Goal: Information Seeking & Learning: Check status

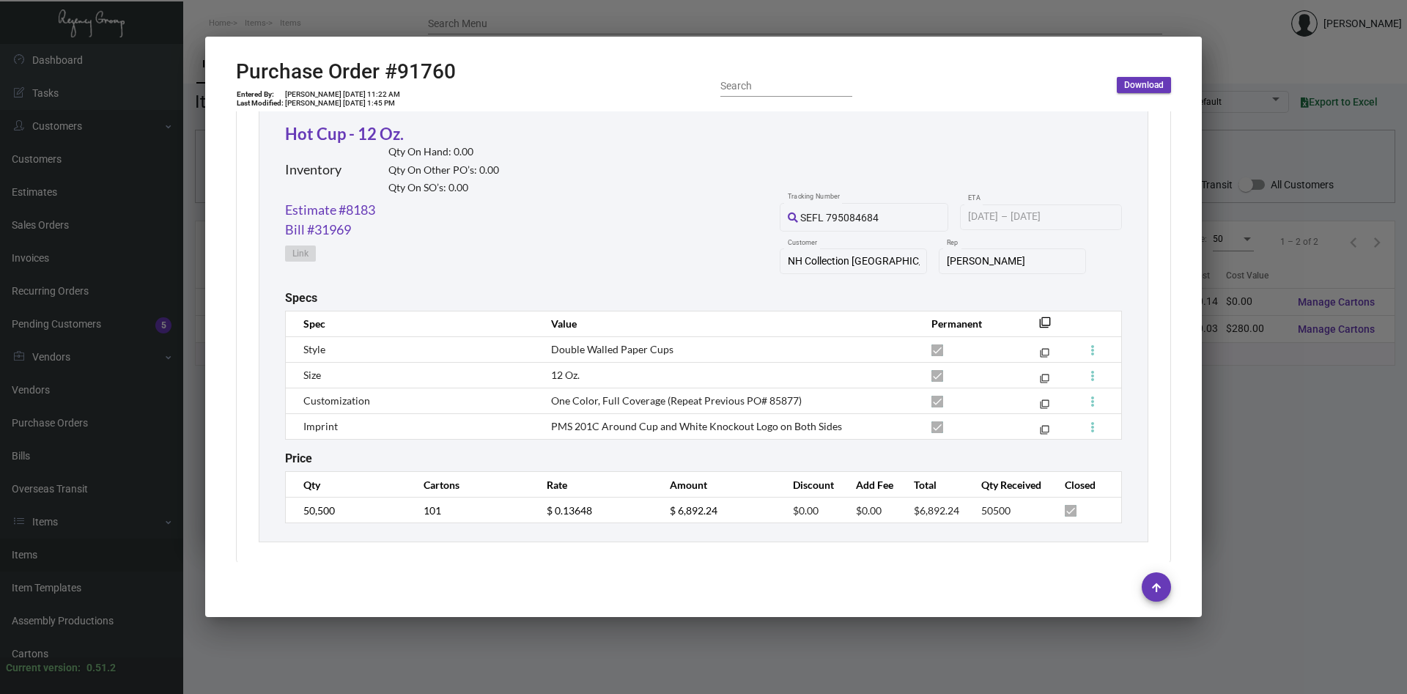
scroll to position [708, 0]
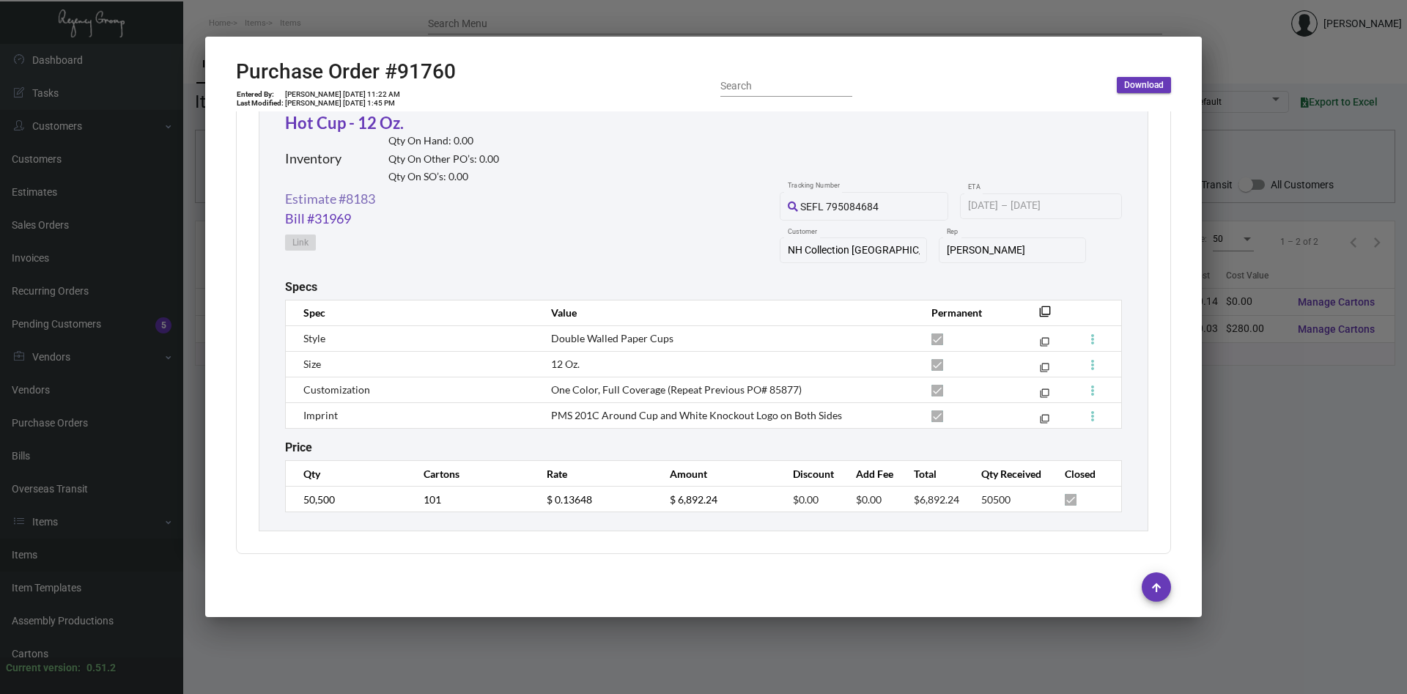
click at [342, 196] on link "Estimate #8183" at bounding box center [330, 199] width 90 height 20
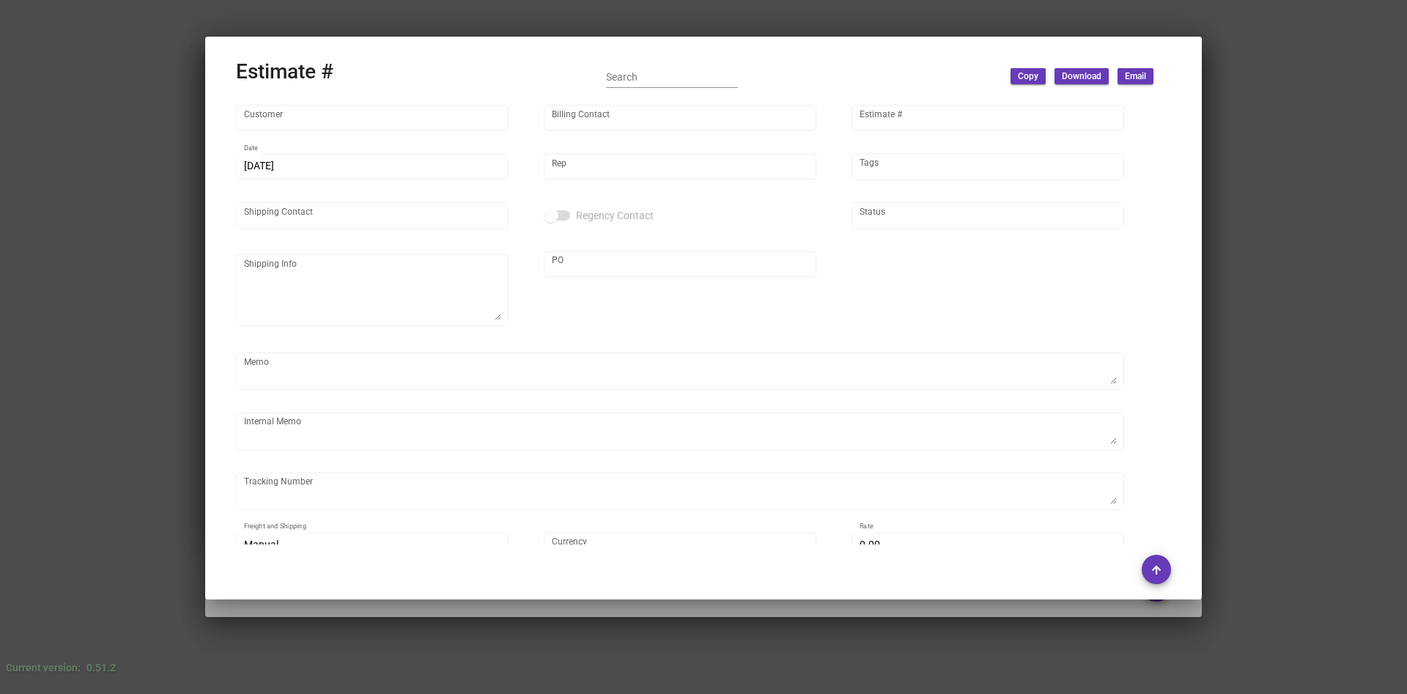
click at [621, 344] on div "Customer Billing Contact Estimate # 9/4/2025 Date Rep Tags Shipping Contact Reg…" at bounding box center [703, 339] width 935 height 473
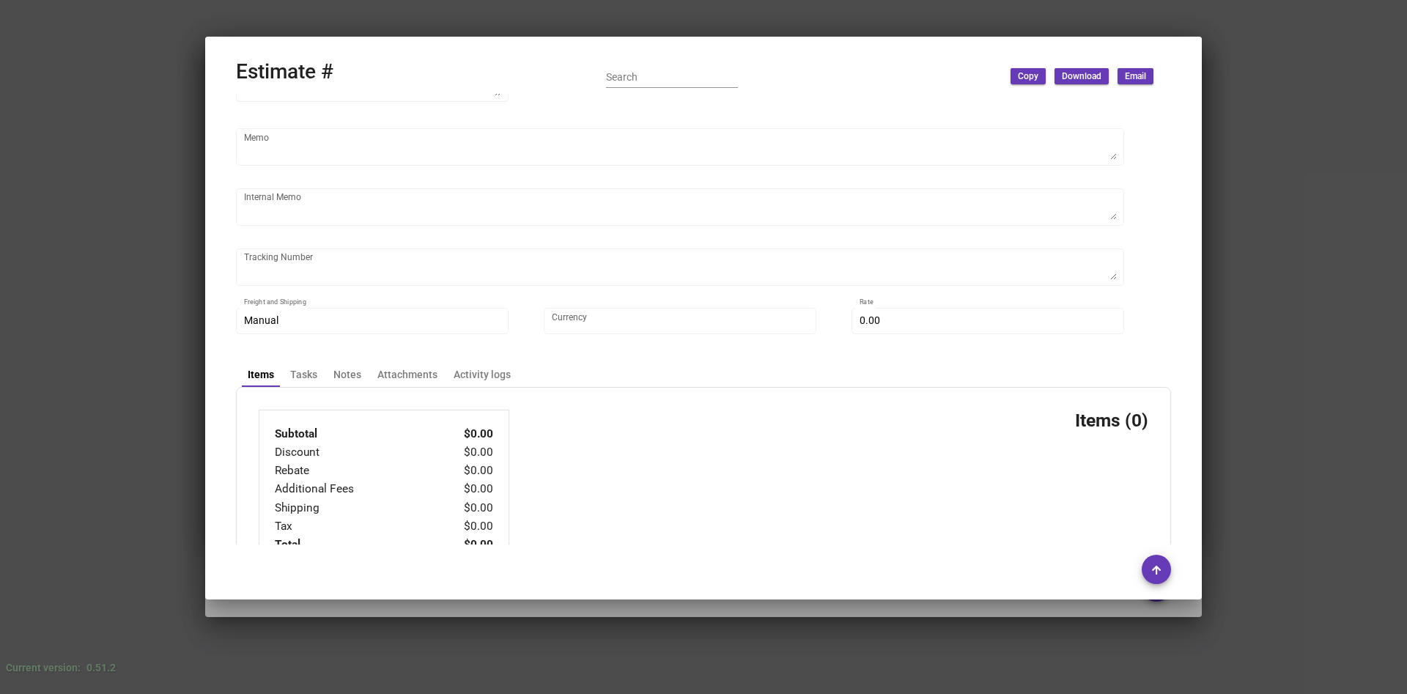
scroll to position [283, 0]
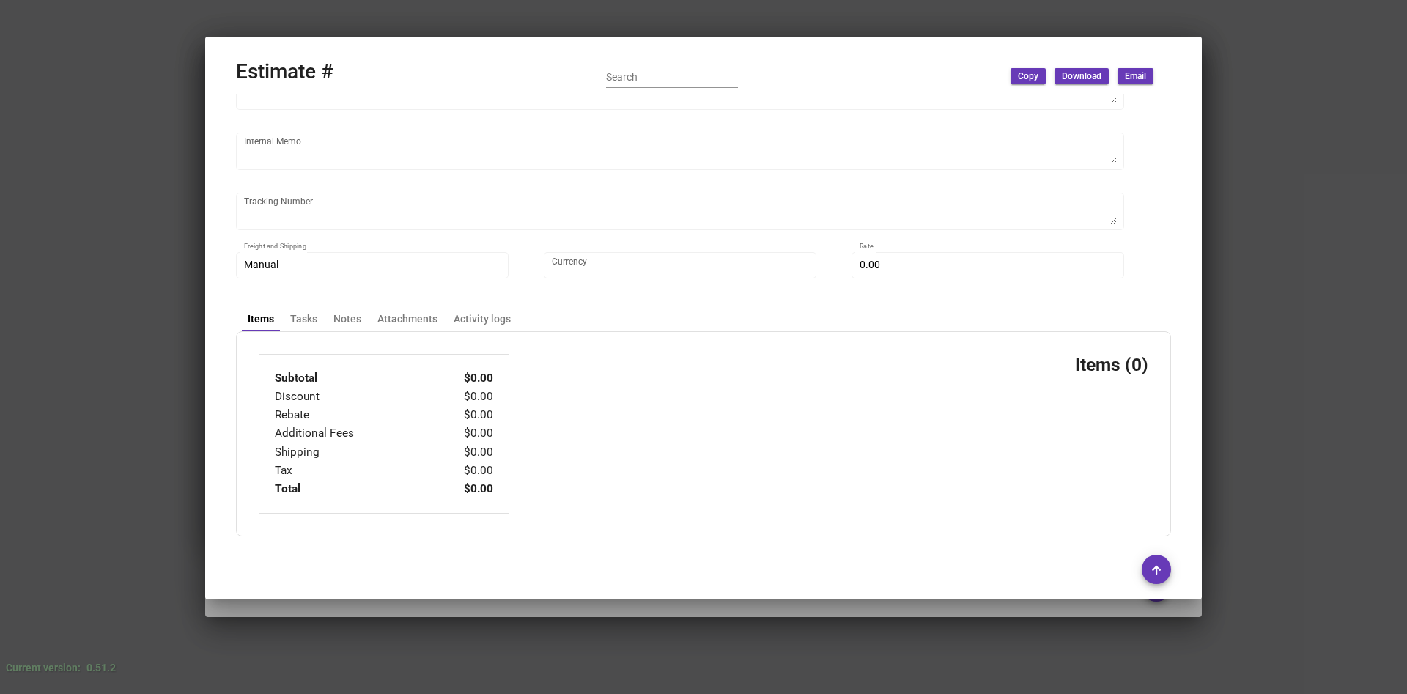
click at [1284, 462] on div at bounding box center [703, 347] width 1407 height 694
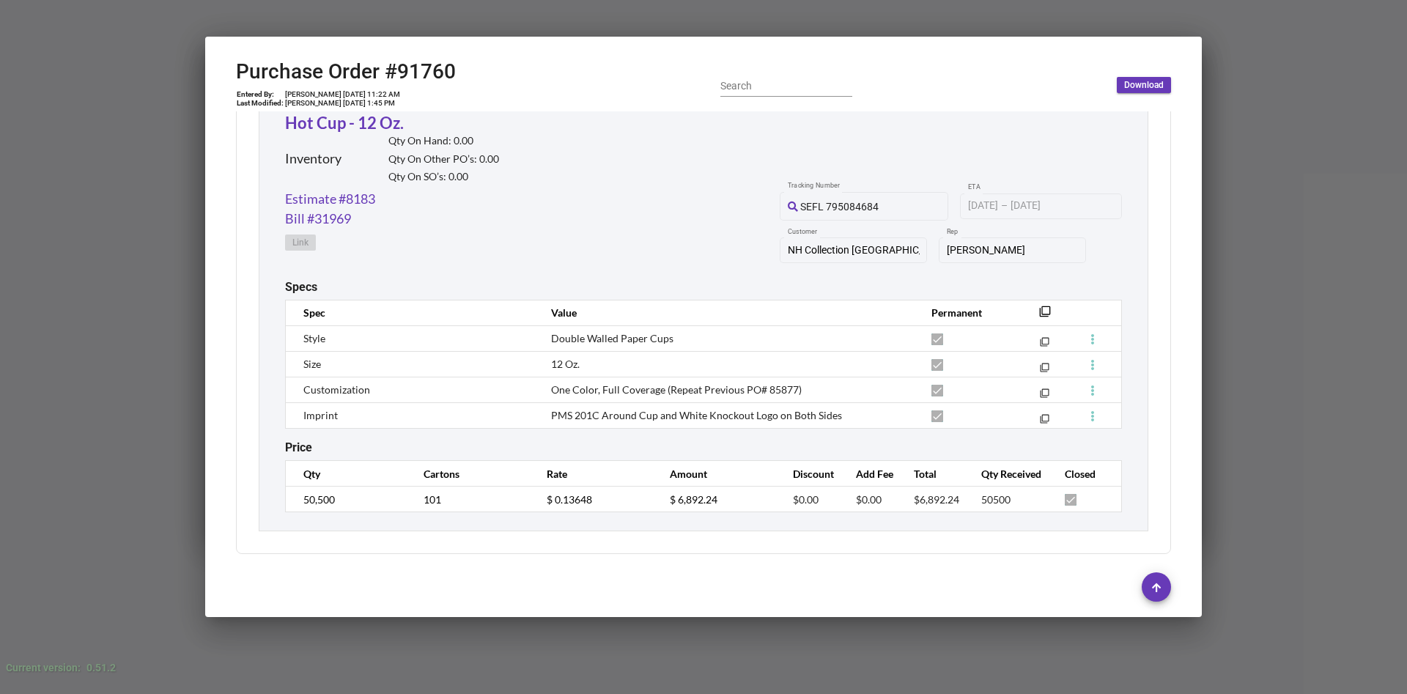
scroll to position [0, 0]
click at [330, 194] on link "Estimate #8183" at bounding box center [330, 199] width 90 height 20
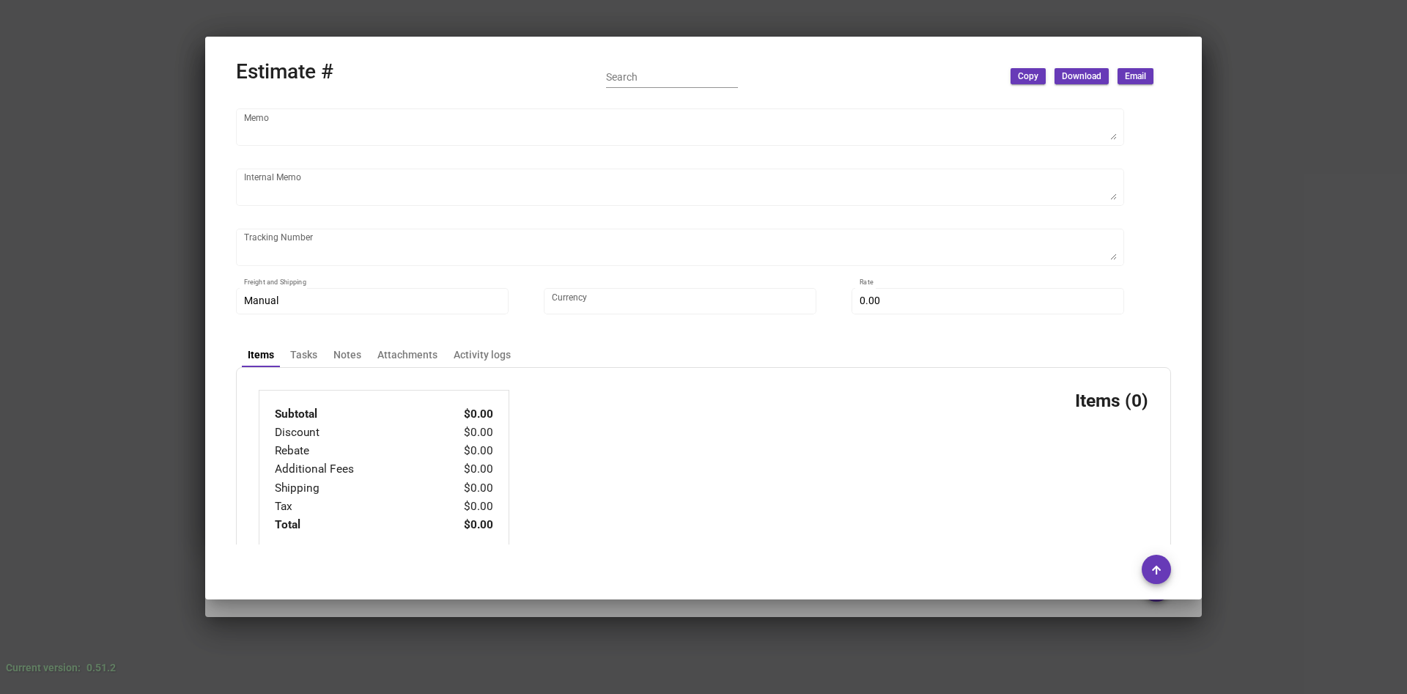
scroll to position [283, 0]
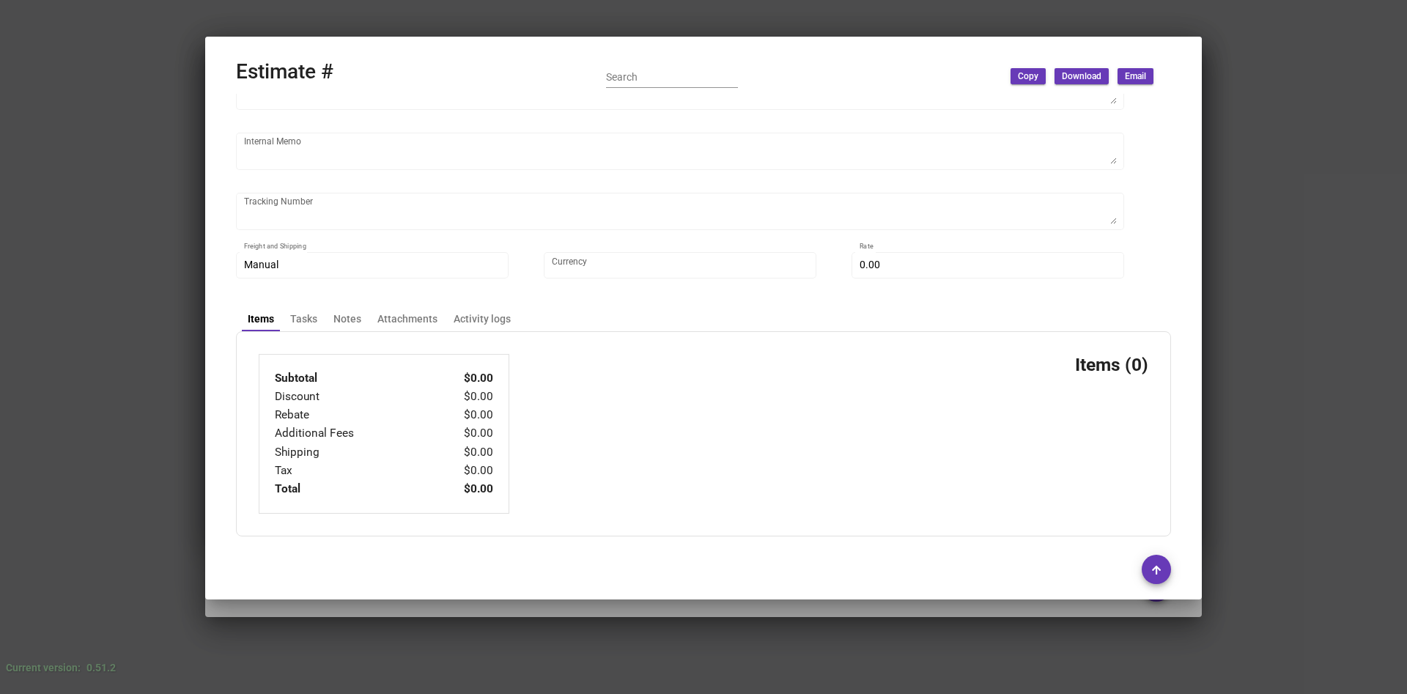
click at [1295, 472] on div at bounding box center [703, 347] width 1407 height 694
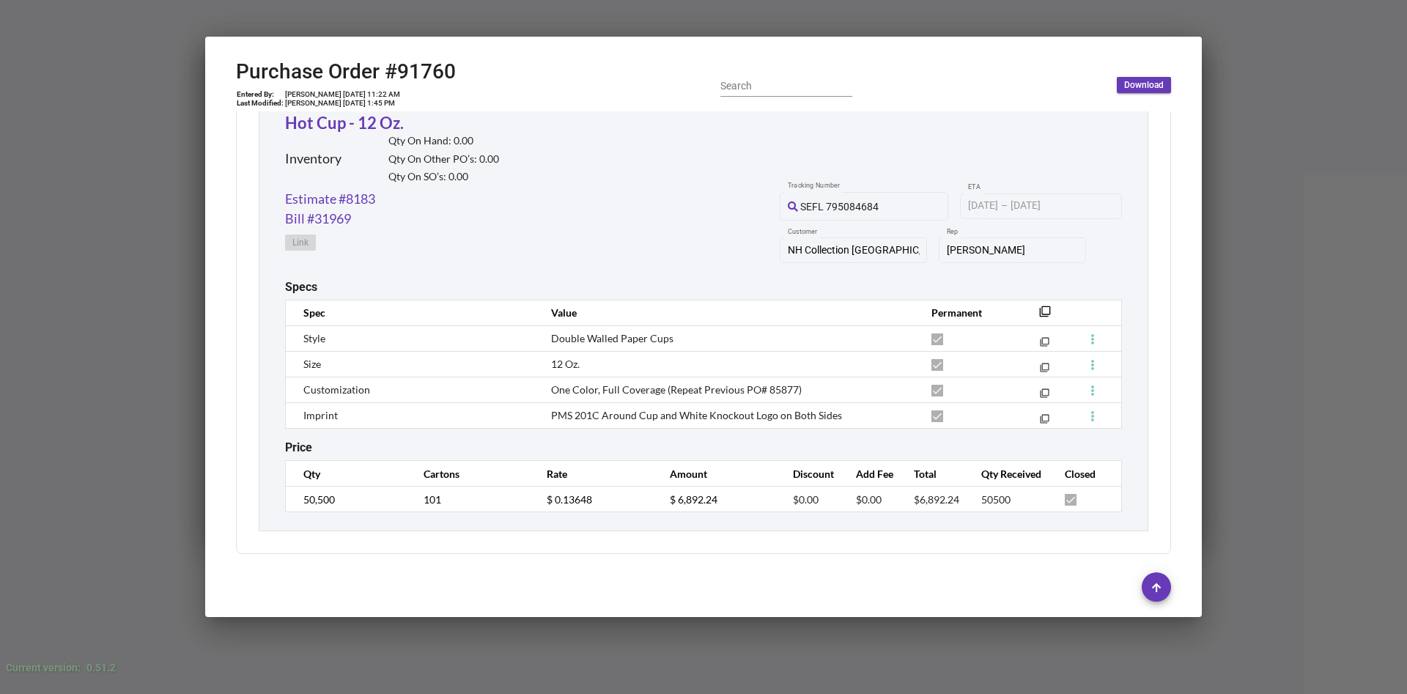
scroll to position [0, 0]
click at [349, 196] on link "Estimate #8183" at bounding box center [330, 199] width 90 height 20
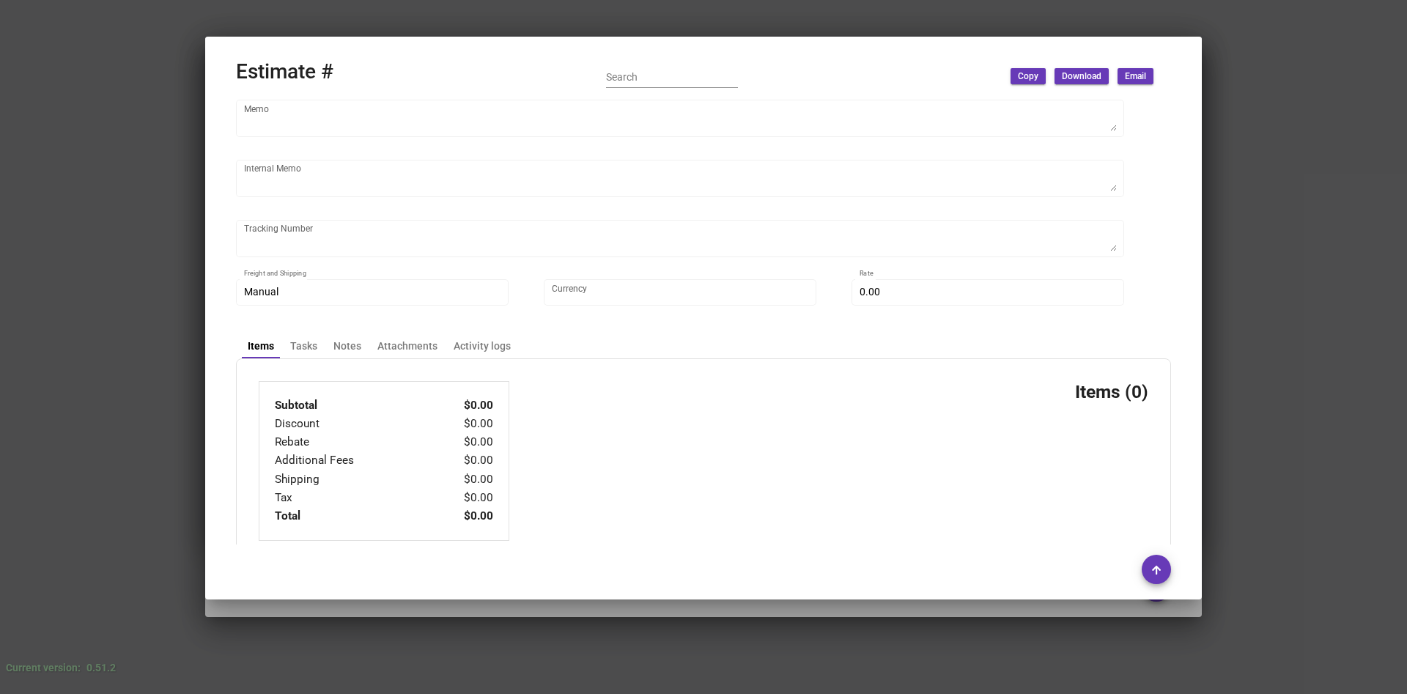
scroll to position [283, 0]
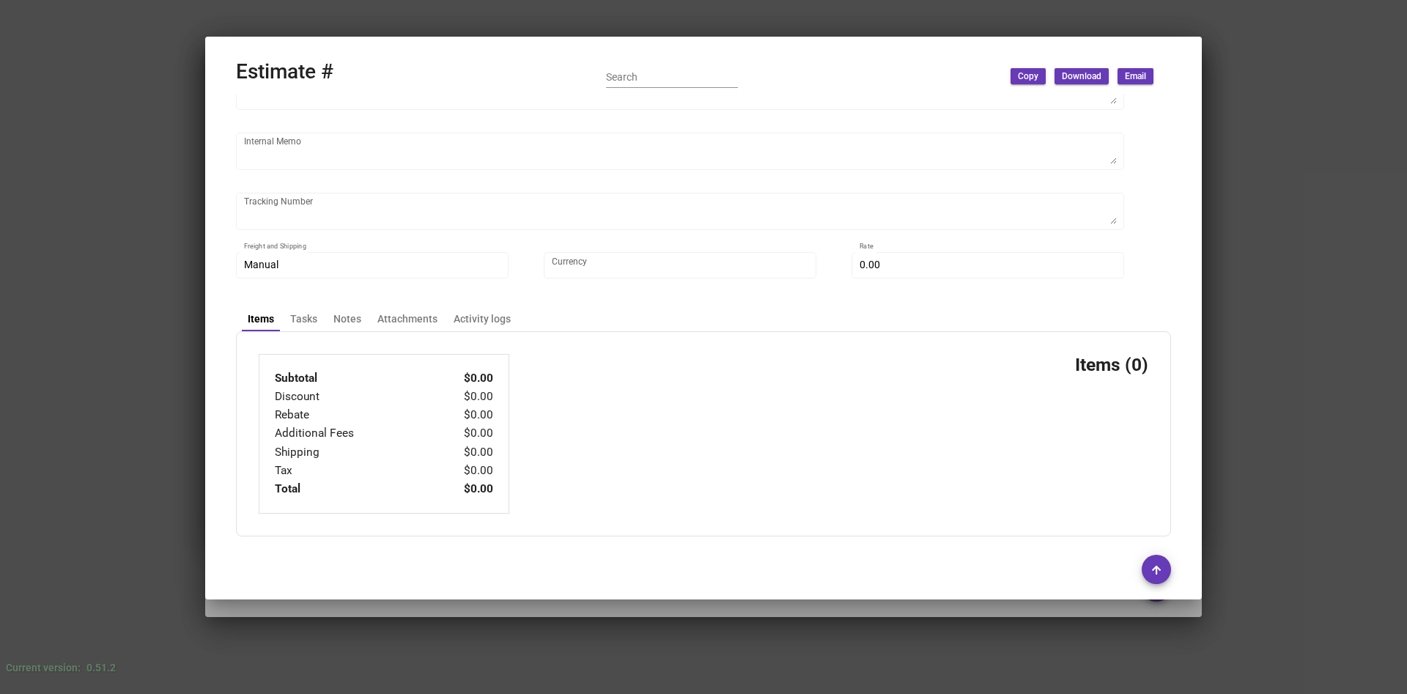
click at [678, 358] on div "Subtotal $0.00 Discount $0.00 Rebate $0.00 Additional Fees $0.00 Shipping $0.00…" at bounding box center [703, 434] width 889 height 160
drag, startPoint x: 391, startPoint y: 45, endPoint x: 142, endPoint y: 21, distance: 249.6
click at [389, 45] on mat-dialog-container "Estimate # Search Copy Download Email Customer Billing Contact Estimate # 9/4/2…" at bounding box center [703, 318] width 996 height 563
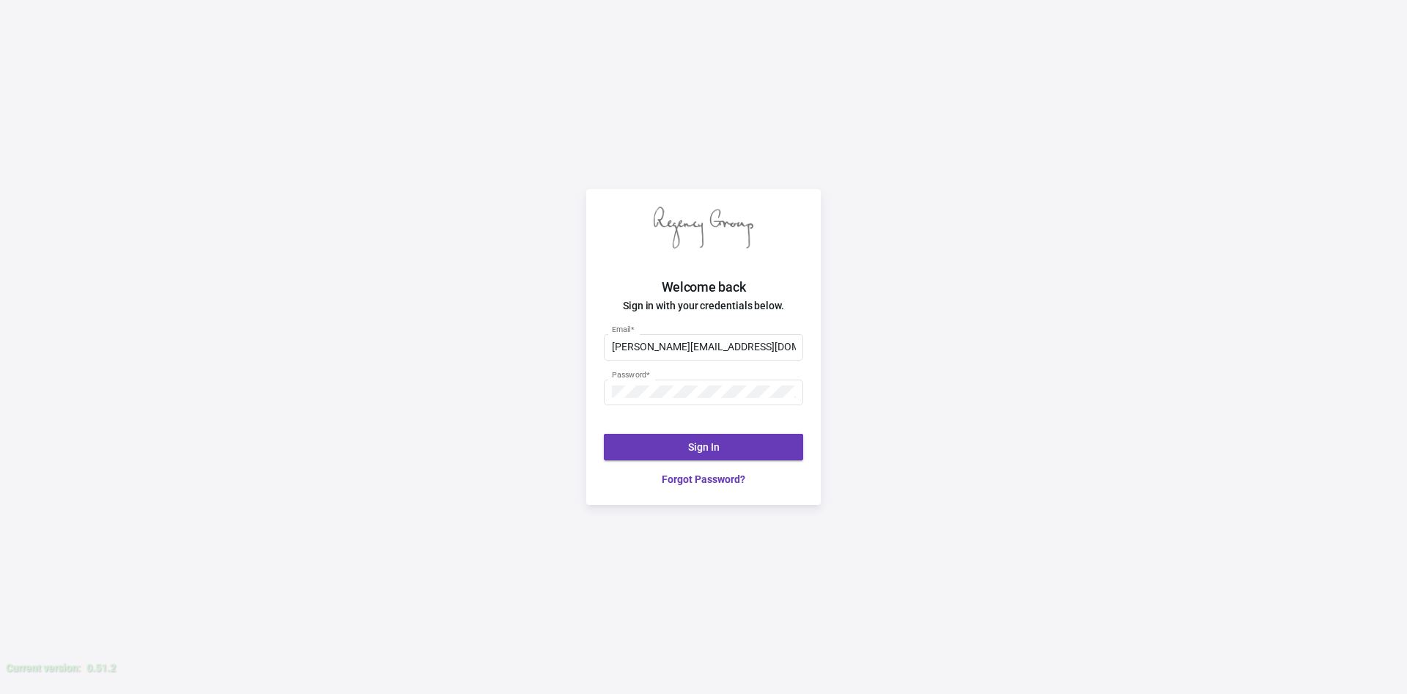
click at [731, 455] on button "Sign In" at bounding box center [703, 447] width 199 height 26
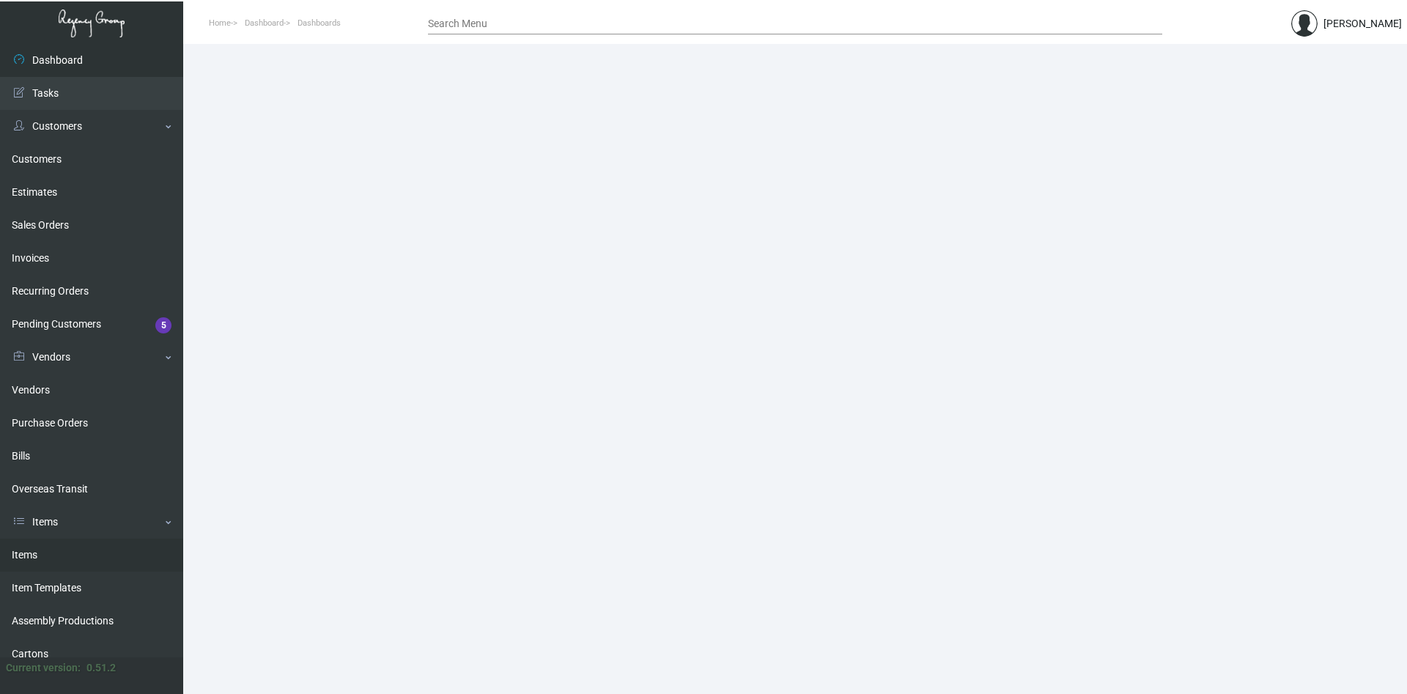
click at [37, 556] on link "Items" at bounding box center [91, 555] width 183 height 33
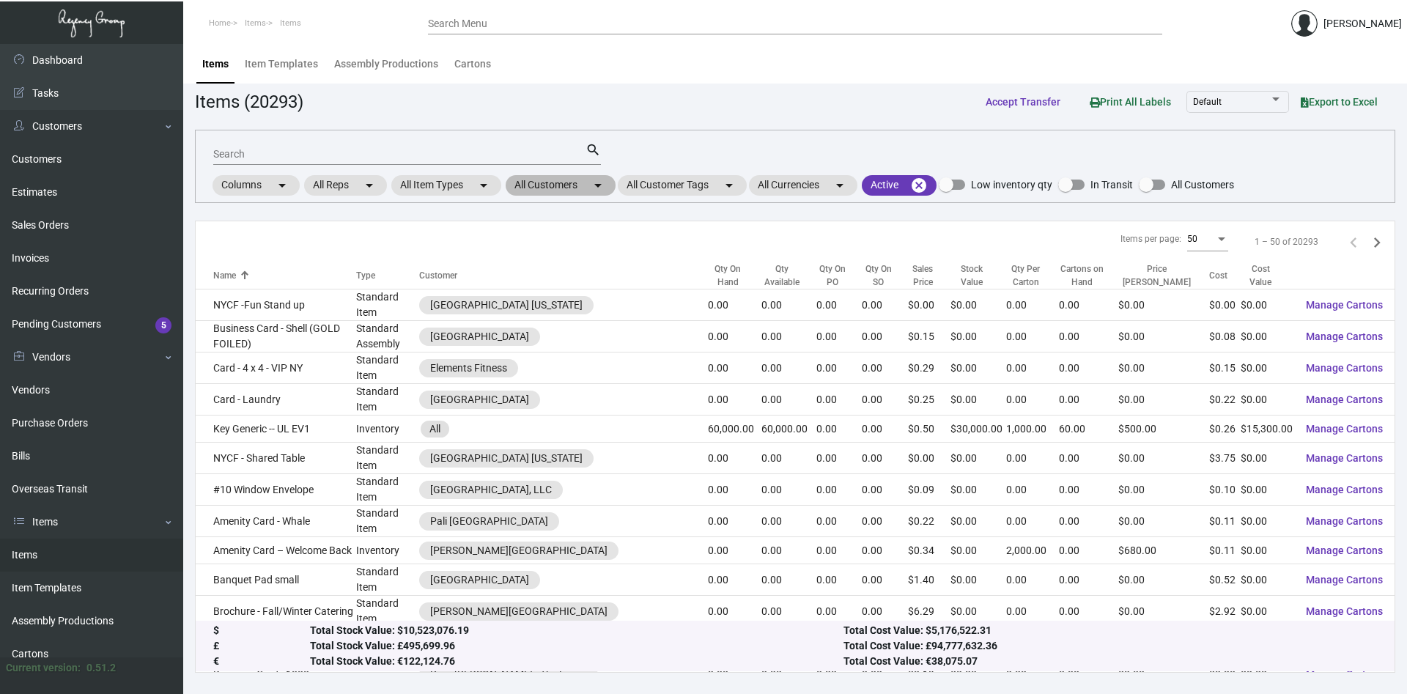
click at [576, 191] on mat-chip "All Customers arrow_drop_down" at bounding box center [561, 185] width 110 height 21
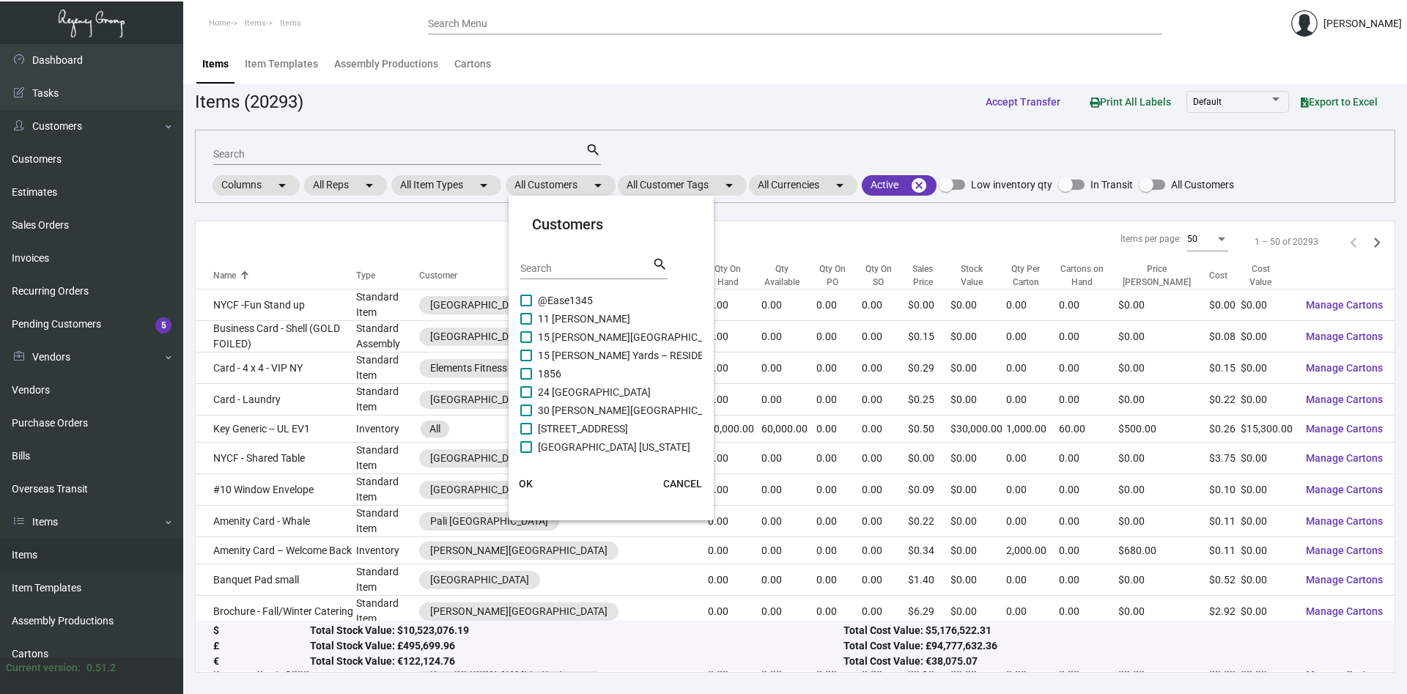
click at [587, 270] on input "Search" at bounding box center [586, 269] width 132 height 12
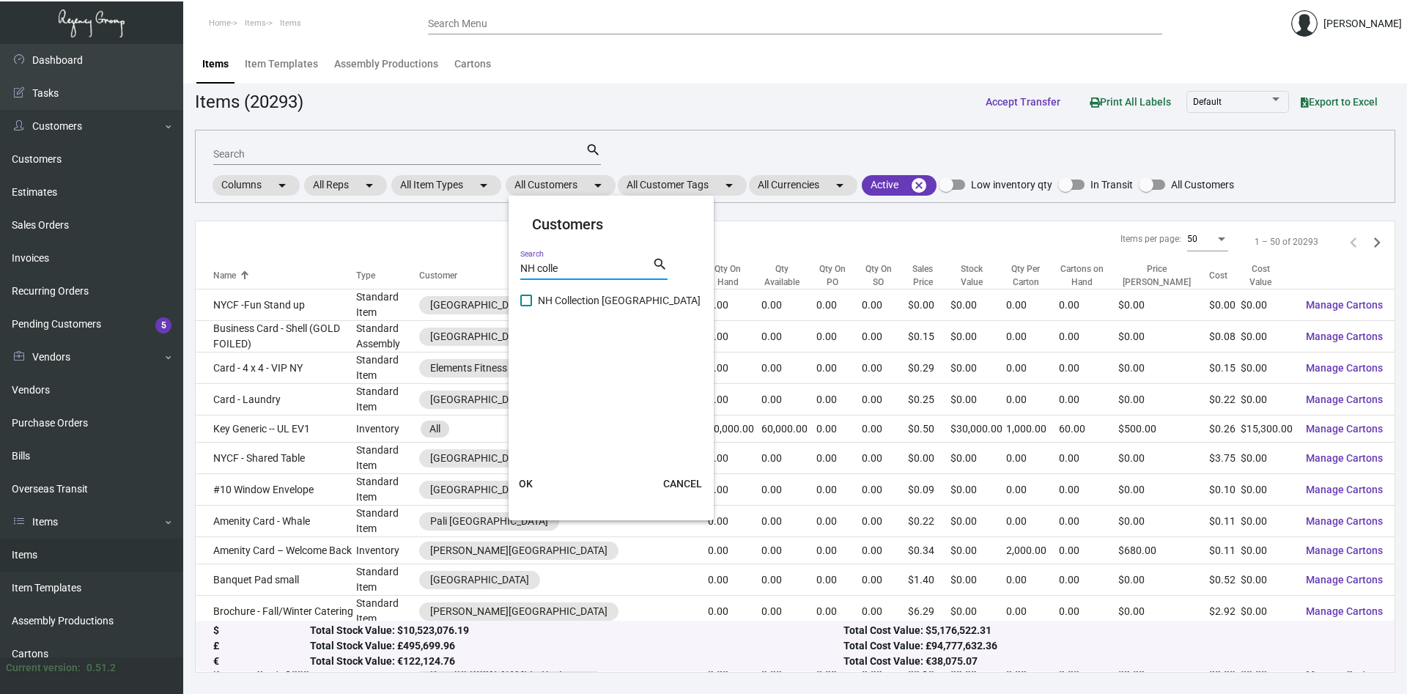
type input "NH colle"
click at [520, 297] on div at bounding box center [520, 295] width 1 height 7
click at [525, 297] on span at bounding box center [526, 301] width 12 height 12
click at [525, 306] on input "NH Collection Madison Avenue" at bounding box center [525, 306] width 1 height 1
checkbox input "true"
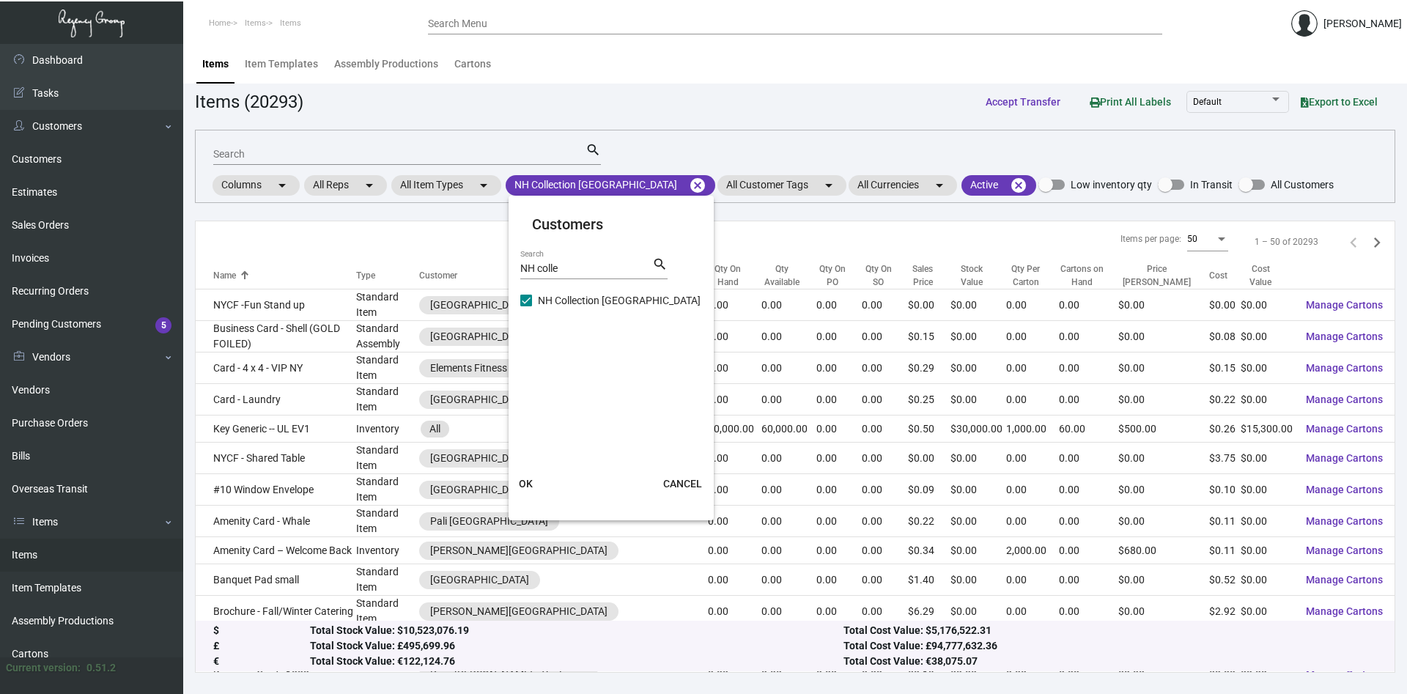
click at [520, 481] on span "OK" at bounding box center [526, 484] width 14 height 12
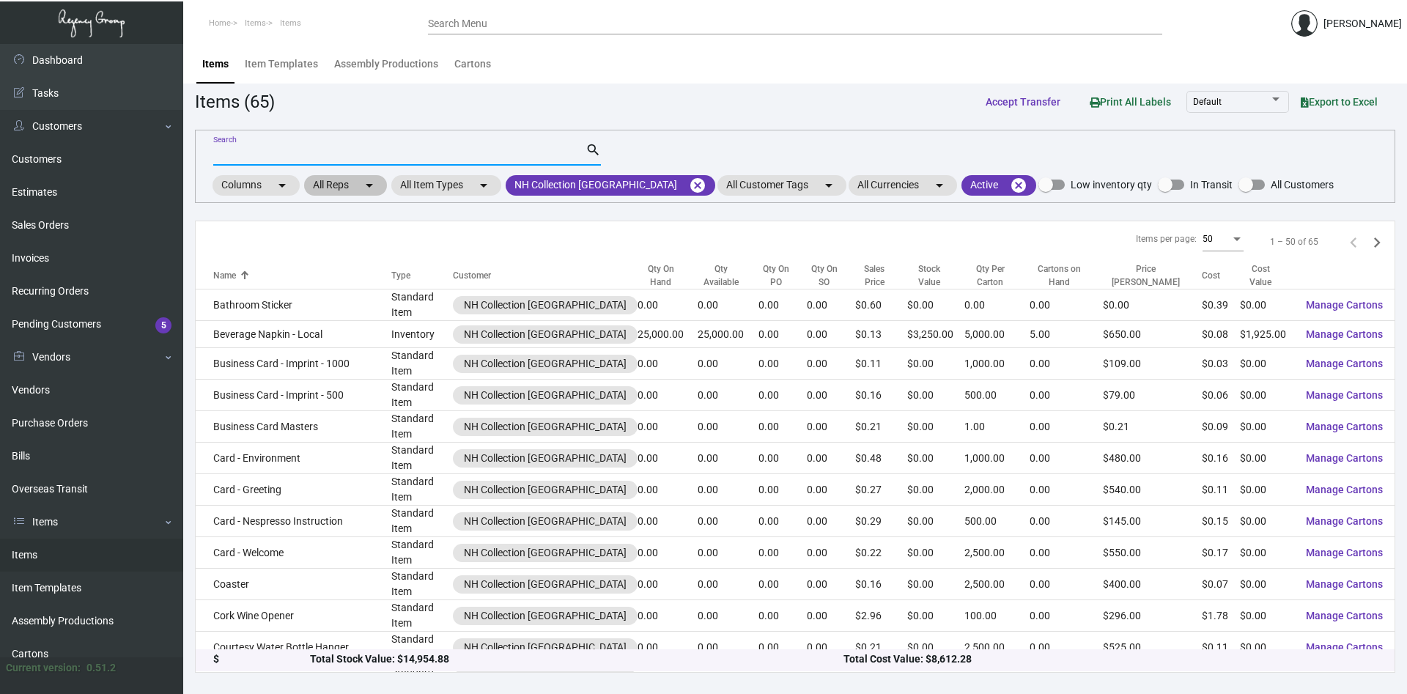
drag, startPoint x: 352, startPoint y: 150, endPoint x: 352, endPoint y: 182, distance: 32.2
click at [352, 155] on input "Search" at bounding box center [399, 155] width 372 height 12
type input "cup"
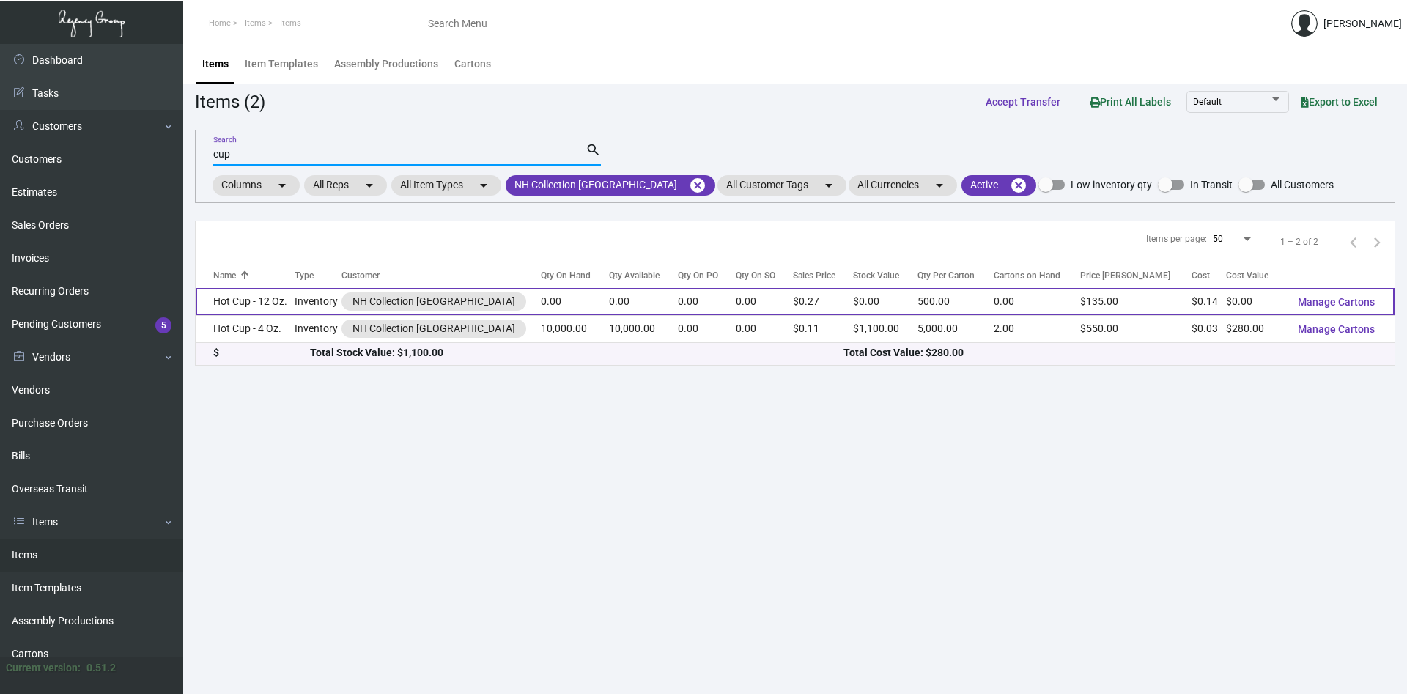
click at [256, 297] on td "Hot Cup - 12 Oz." at bounding box center [245, 301] width 99 height 27
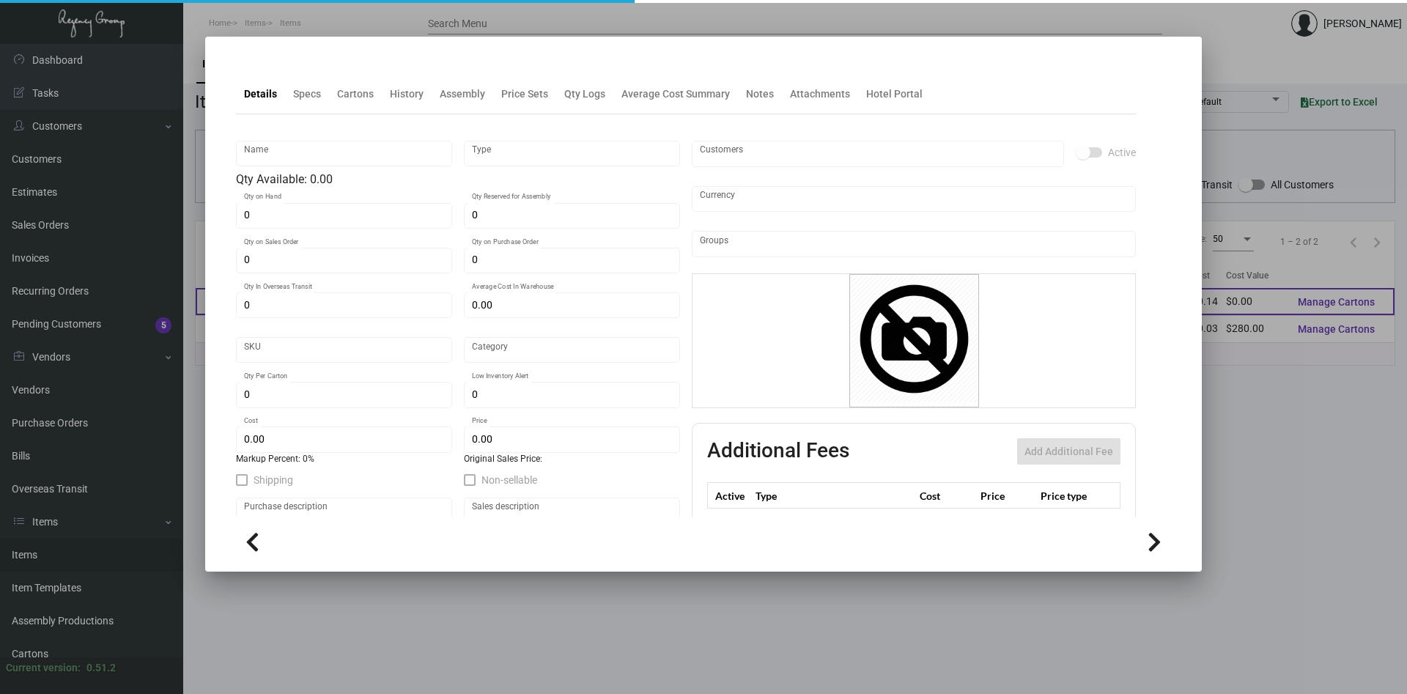
type input "Hot Cup - 12 Oz."
type input "Inventory"
type input "$ 0.13648"
type input "NHCMA-Cup-95"
type input "Standard"
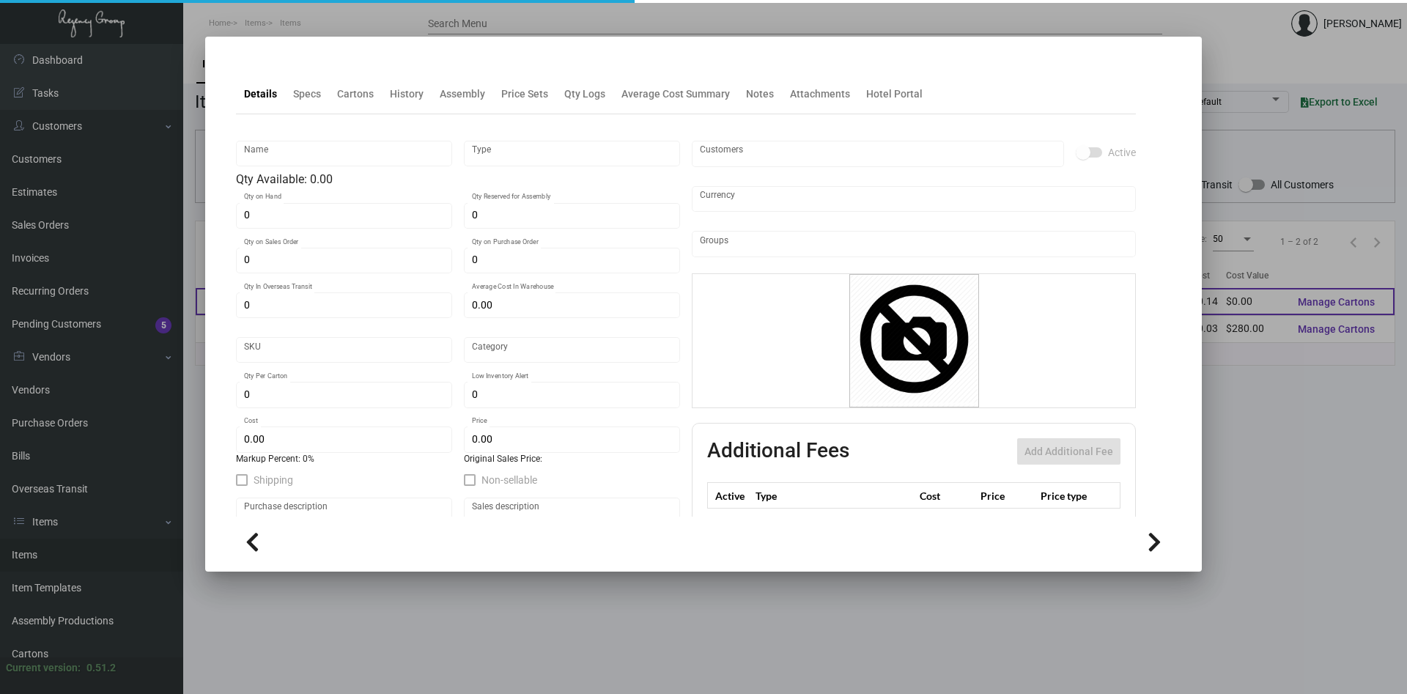
type input "500"
type input "$ 0.13648"
type input "$ 0.27"
checkbox input "true"
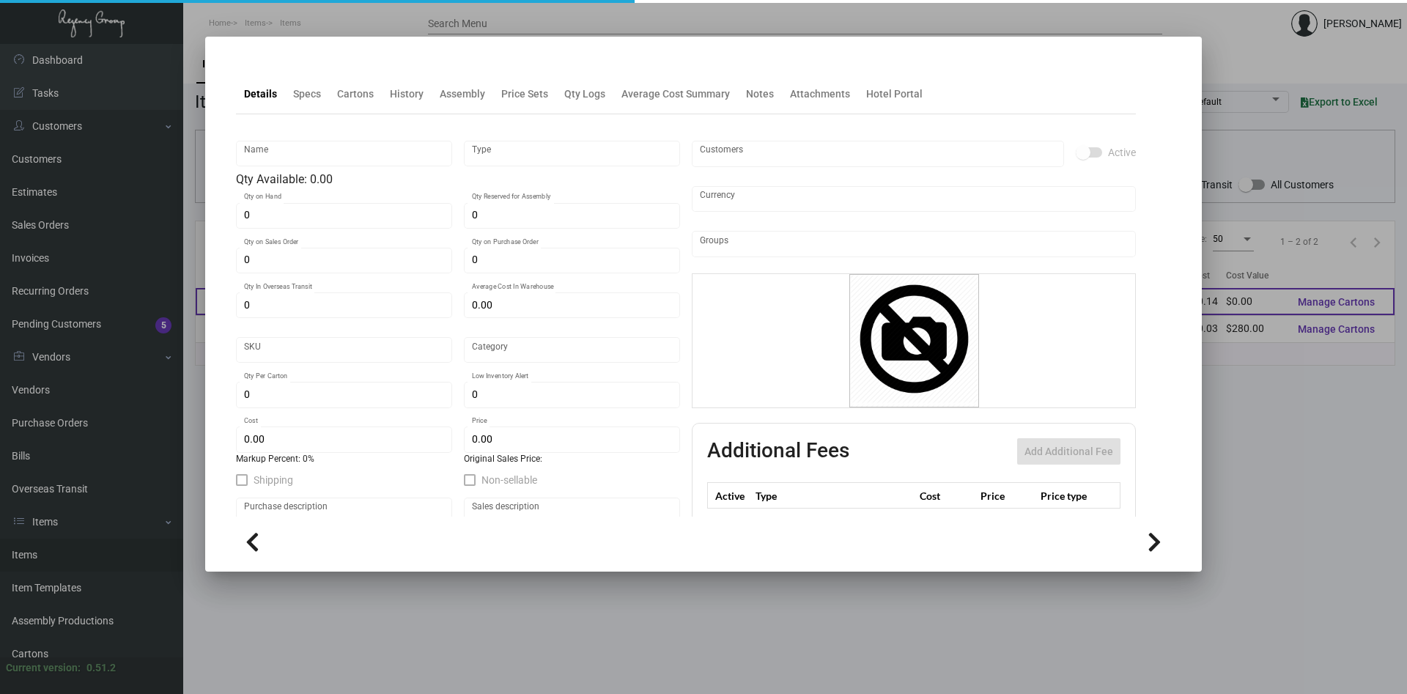
type input "United States Dollar $"
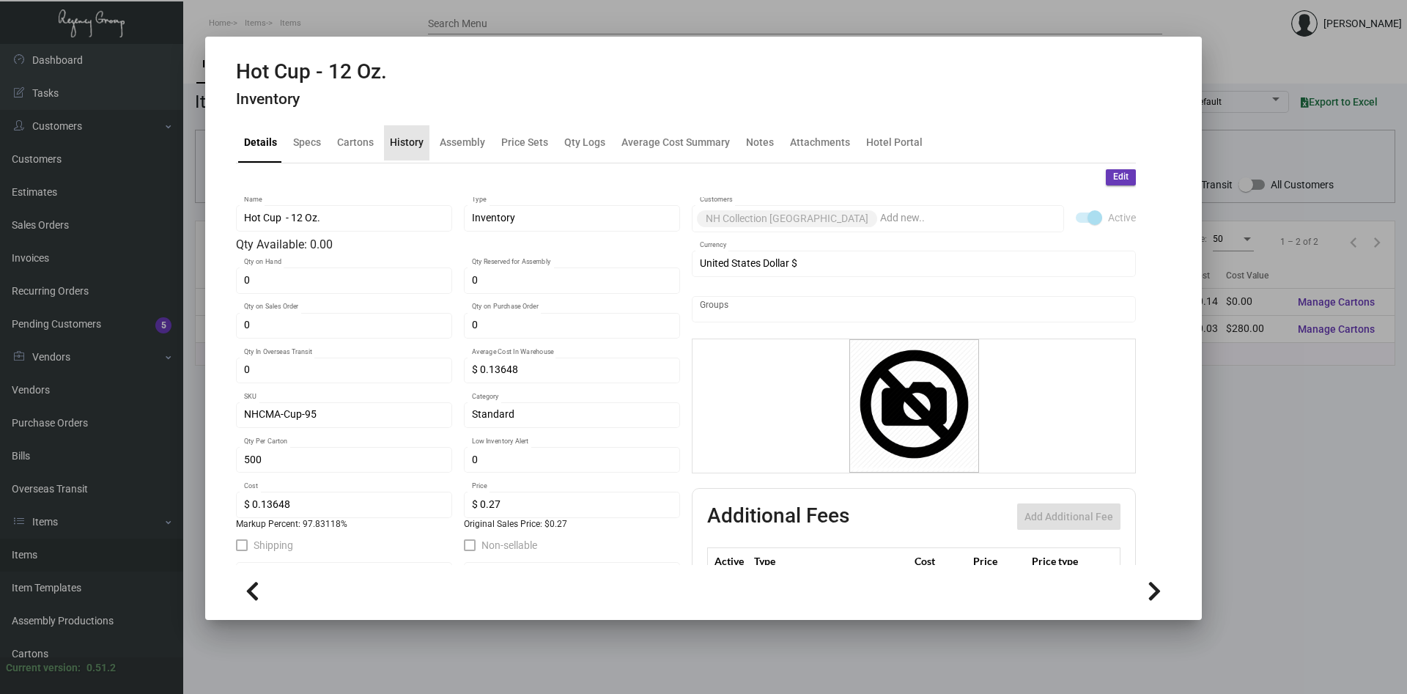
click at [413, 149] on div "History" at bounding box center [407, 142] width 34 height 15
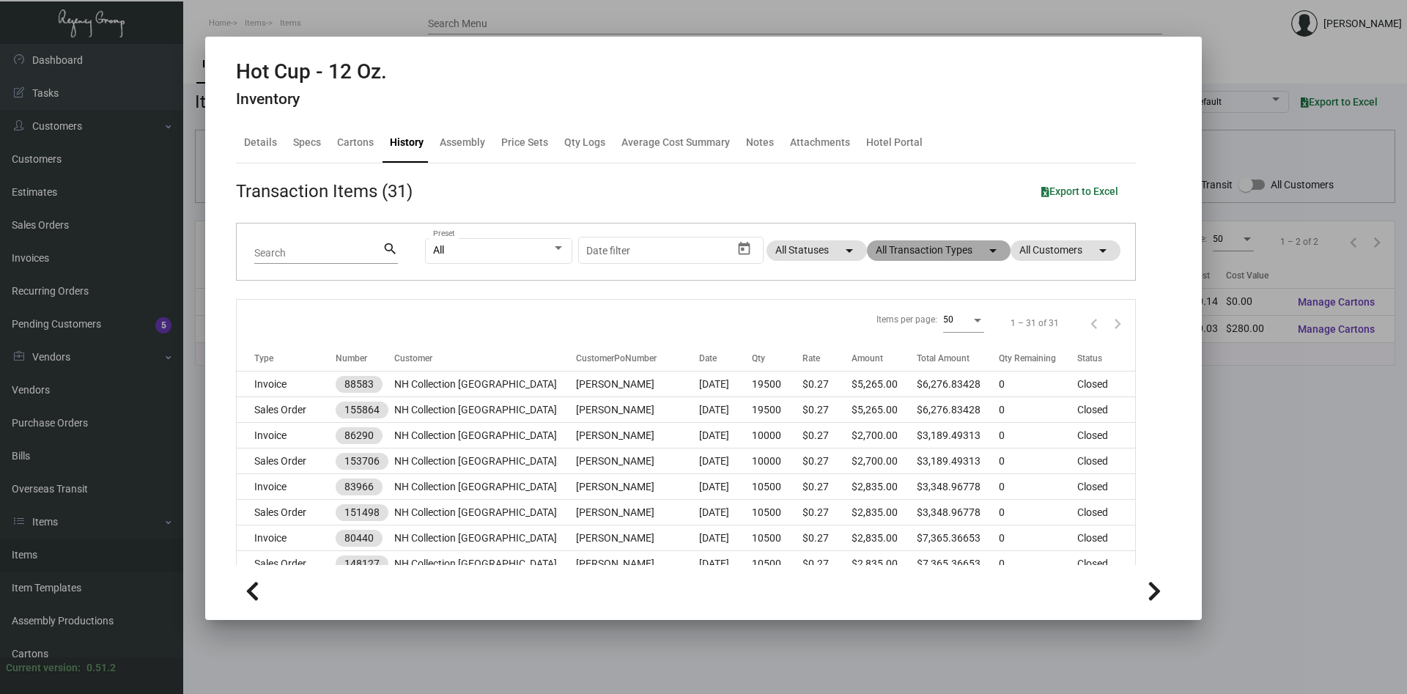
click at [961, 251] on mat-chip "All Transaction Types arrow_drop_down" at bounding box center [939, 250] width 144 height 21
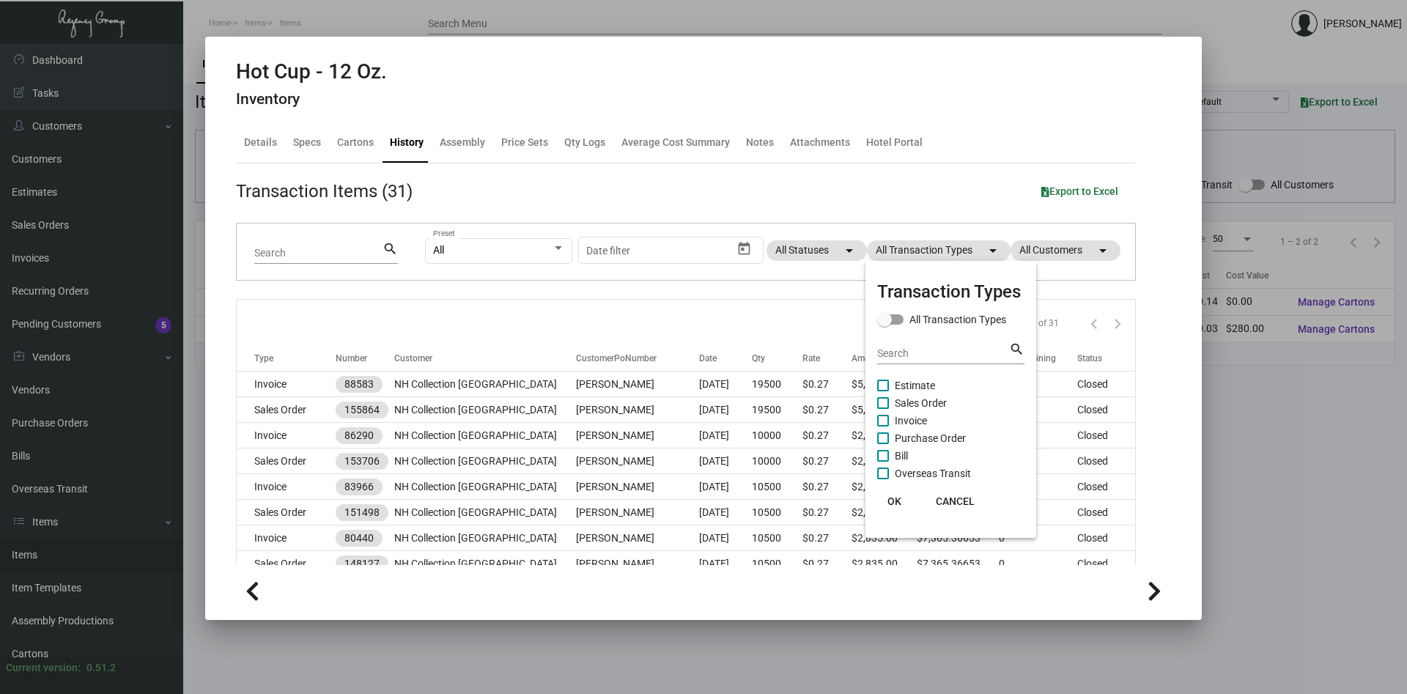
click at [887, 437] on span at bounding box center [883, 438] width 12 height 12
click at [883, 444] on input "Purchase Order" at bounding box center [882, 444] width 1 height 1
checkbox input "true"
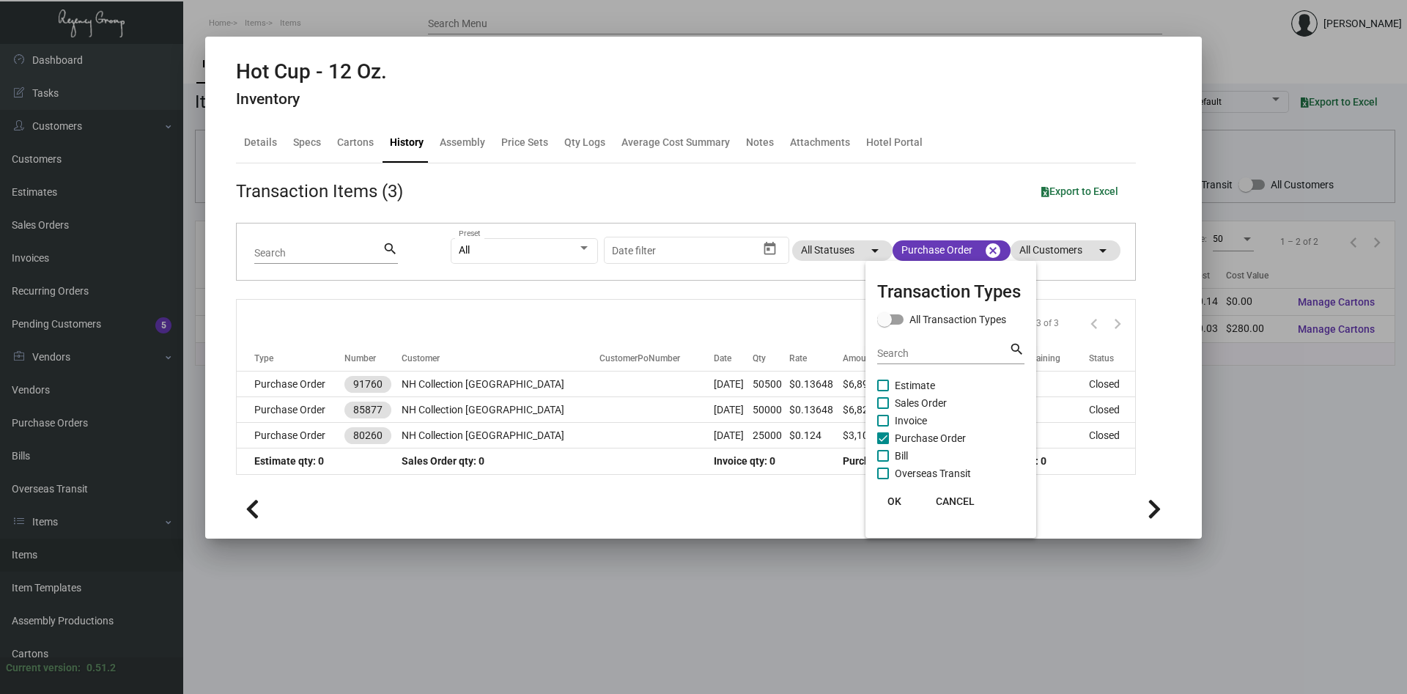
click at [898, 498] on span "OK" at bounding box center [894, 501] width 14 height 12
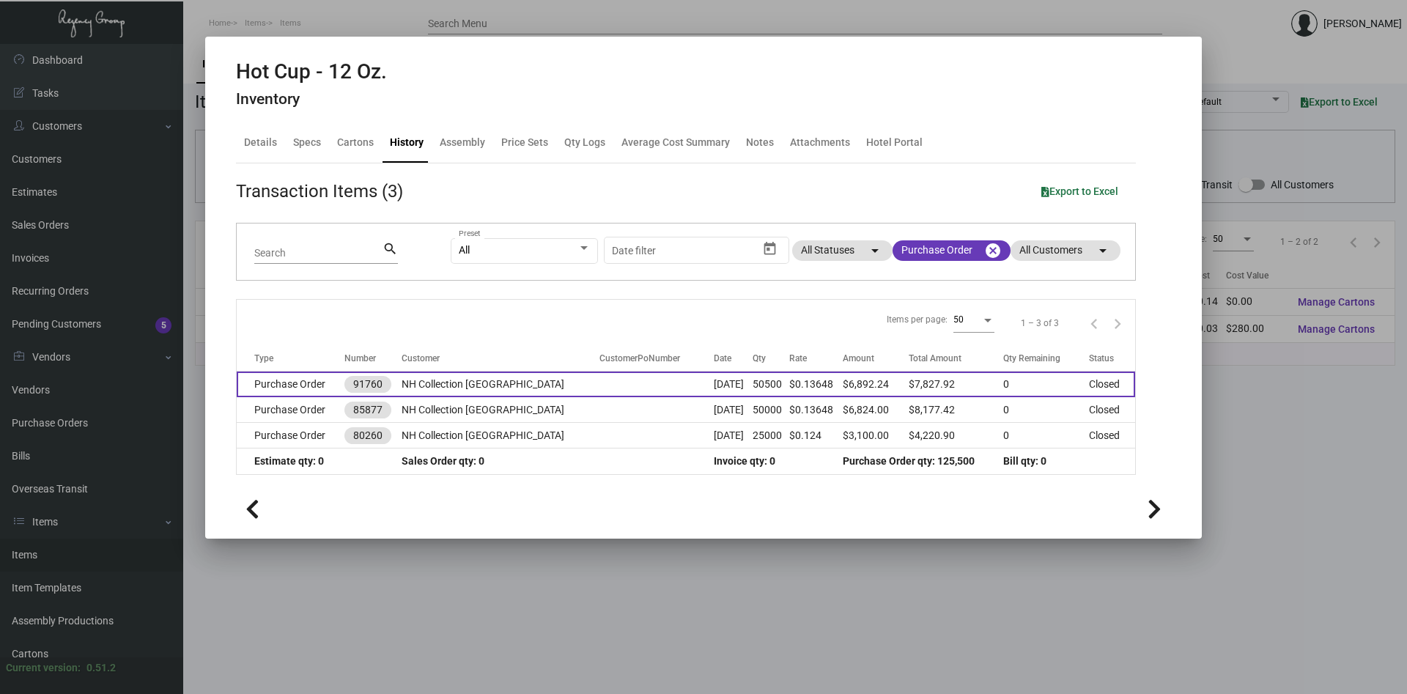
click at [508, 385] on td "NH Collection Madison Avenue" at bounding box center [501, 384] width 198 height 26
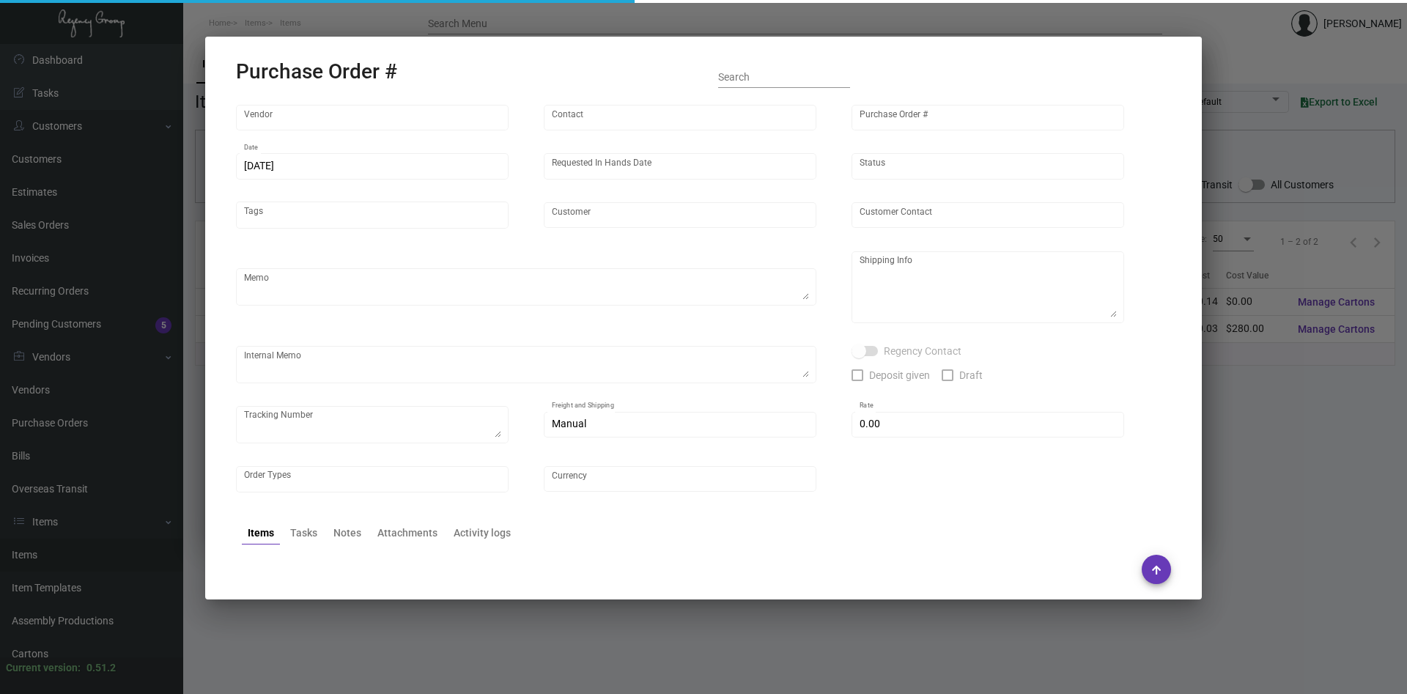
type input "Custom Takeout"
type input "Jonny Vuong"
type input "91760"
type input "7/14/2022"
type input "11/15/2022"
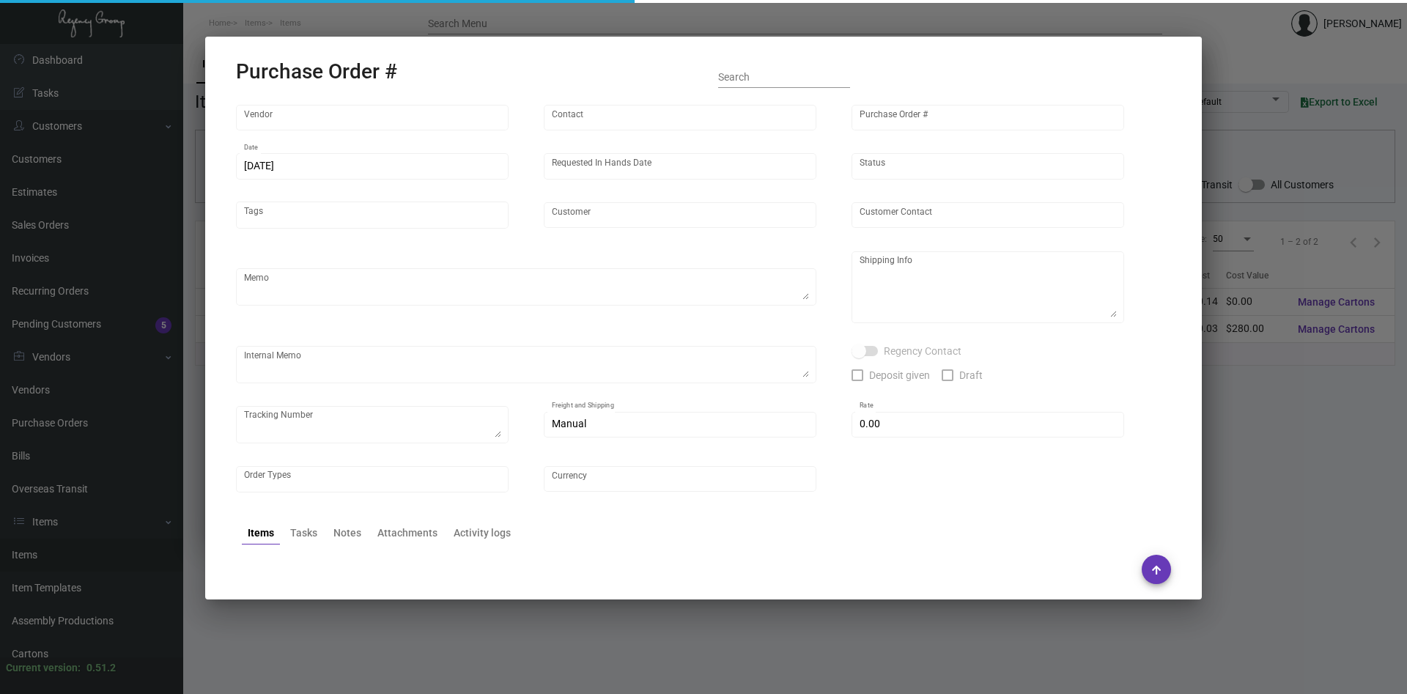
type input "NH Collection Madison Avenue"
type textarea "Please process and produce as soon as possible."
type textarea "Alex Penate Regency Group NJ 22 Belgrove Dr. Kearny, NJ, 07032 US"
type textarea "https://www.sefl.com/webconnect/tracing?Type=PN&RefNum1=795084684"
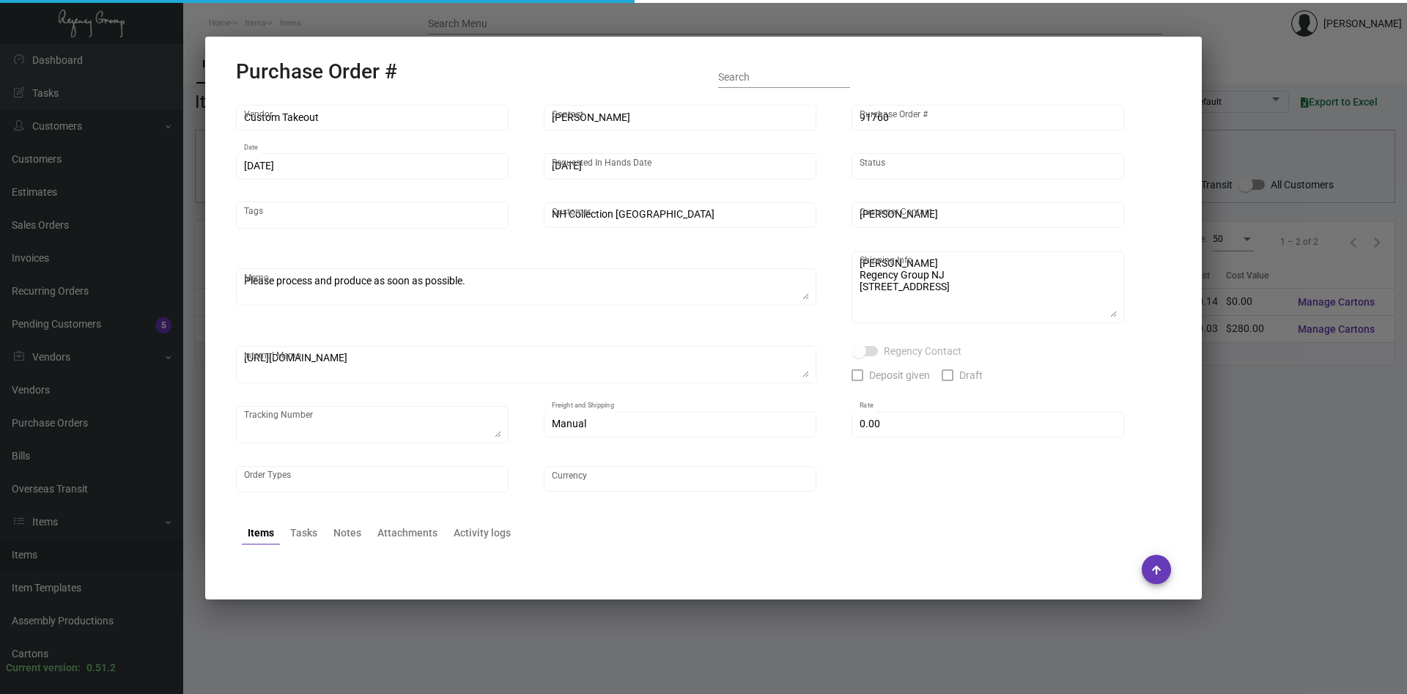
checkbox input "true"
type textarea "YRC FREIGHT TRACKING PRO#602-398699-7"
type input "$ 935.68"
type input "United States Dollar $"
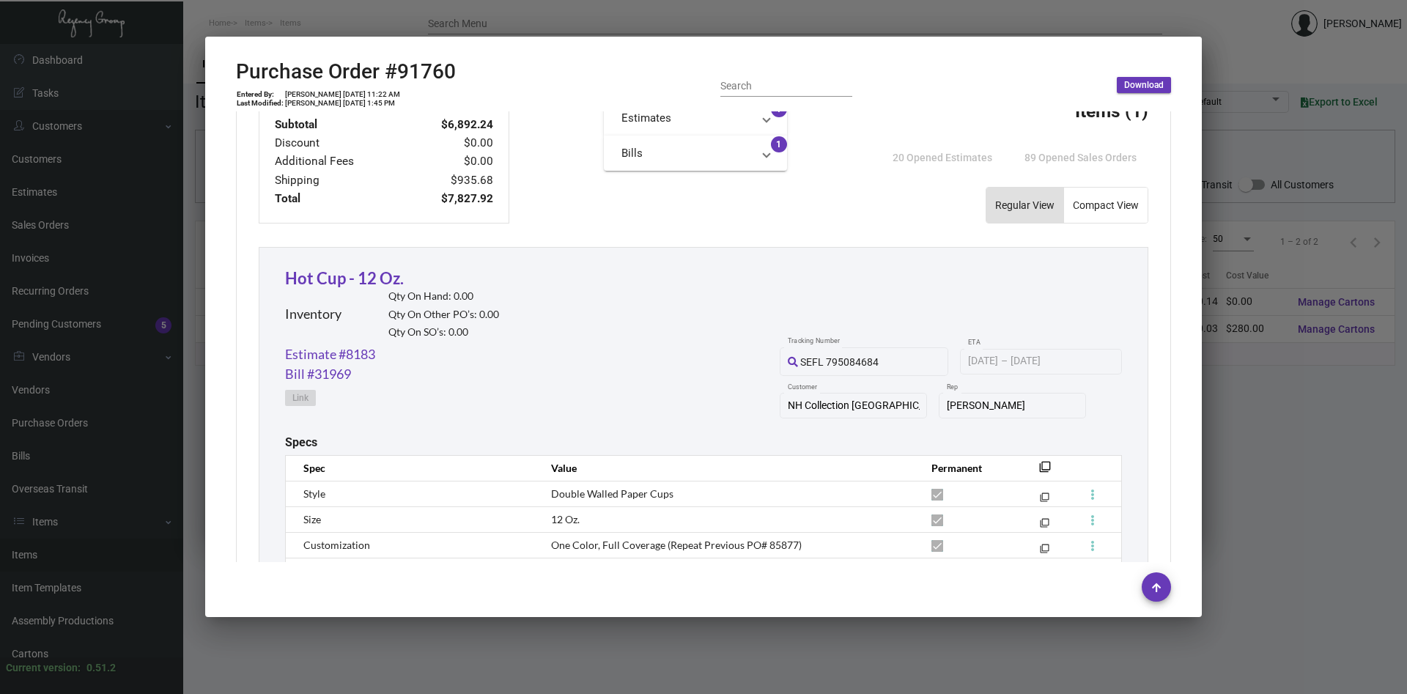
scroll to position [624, 0]
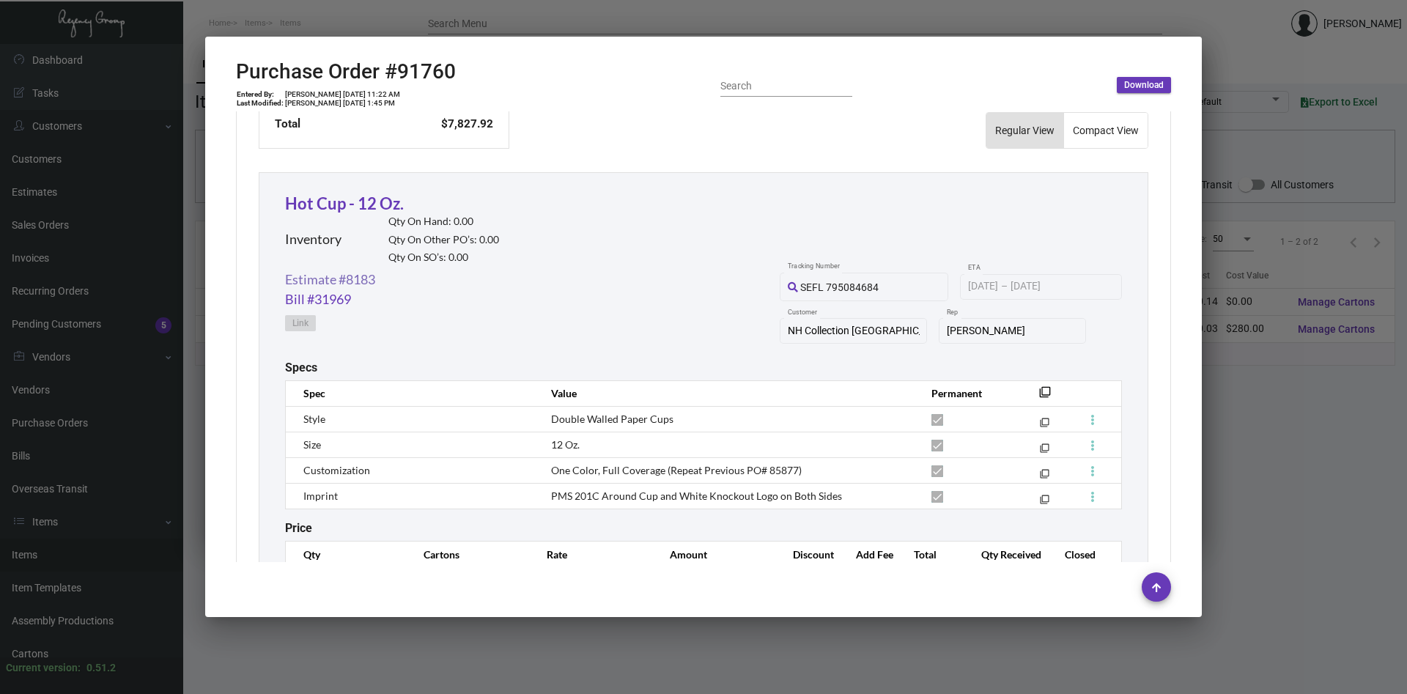
click at [348, 282] on link "Estimate #8183" at bounding box center [330, 280] width 90 height 20
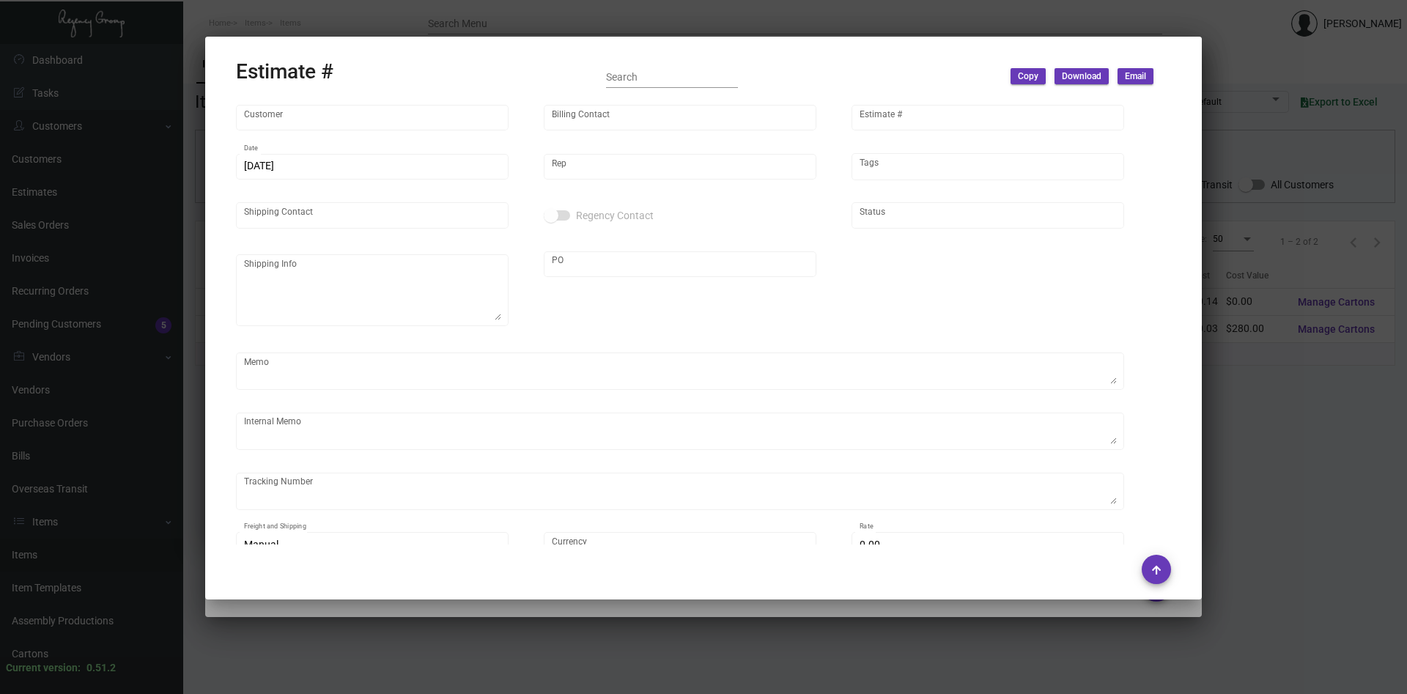
type input "NH Collection Madison Avenue"
type input "Carlo Di Giulio"
type input "8183"
type input "7/10/2022"
type input "Barbara Atkinson"
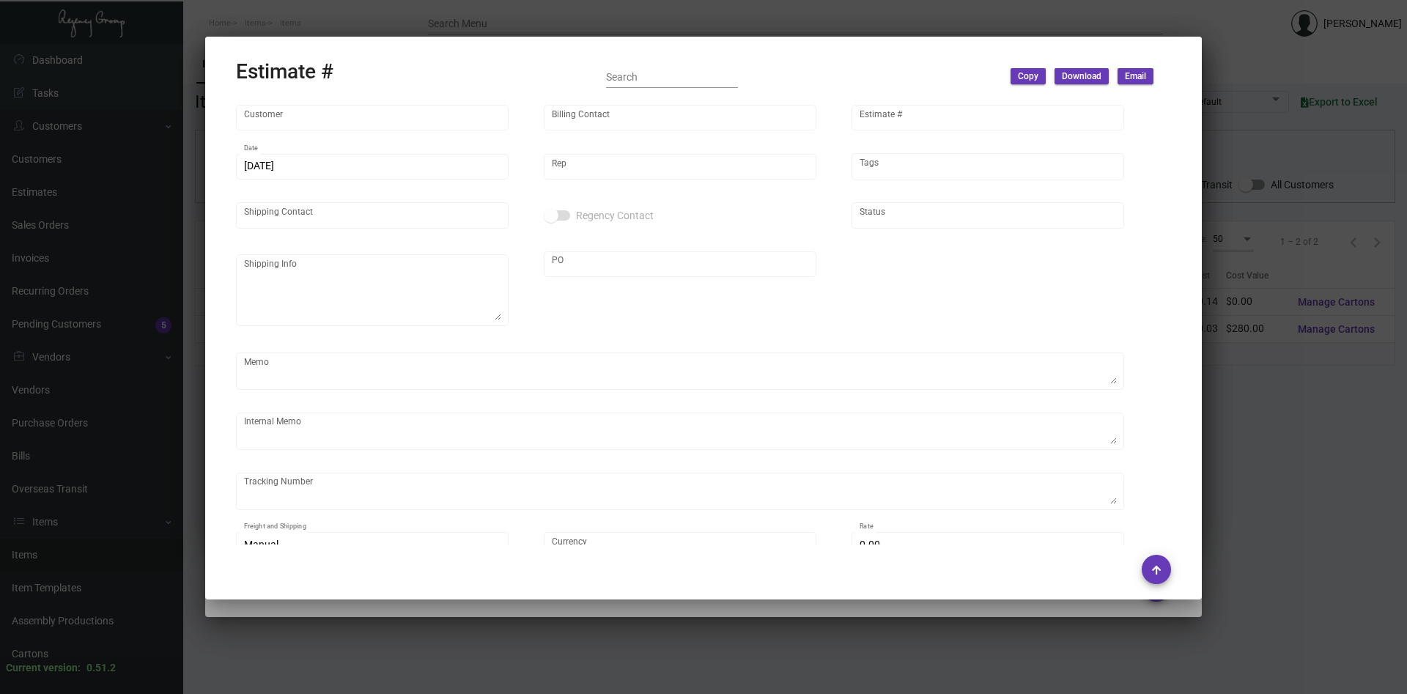
type input "Carlo Di Giulio"
type textarea "Regency Warehouse Inventory"
type input "United States Dollar $"
type input "$ 0.00"
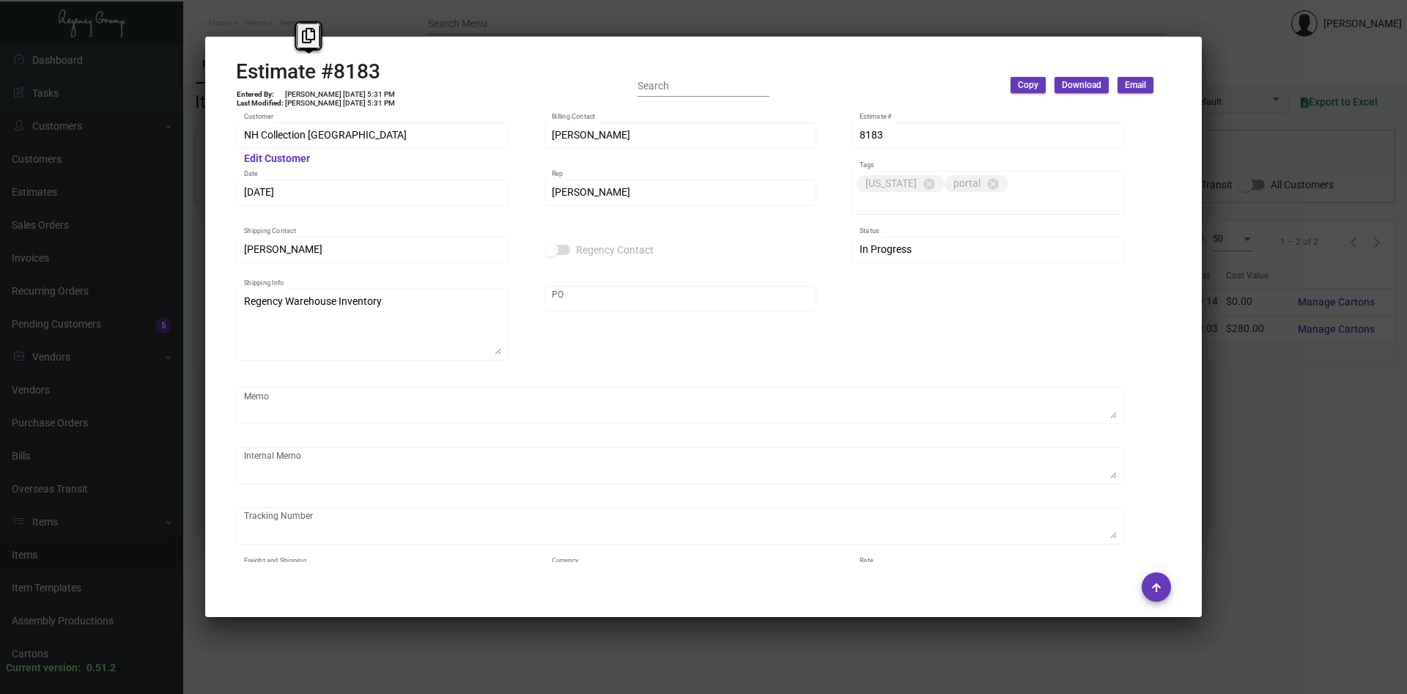
drag, startPoint x: 385, startPoint y: 75, endPoint x: 226, endPoint y: 69, distance: 159.1
click at [226, 69] on mat-dialog-container "Estimate #8183 Entered By: Shelly Odor 7/10/22, 5:31 PM Last Modified: Shelly O…" at bounding box center [703, 327] width 996 height 580
copy h2 "Estimate #8183"
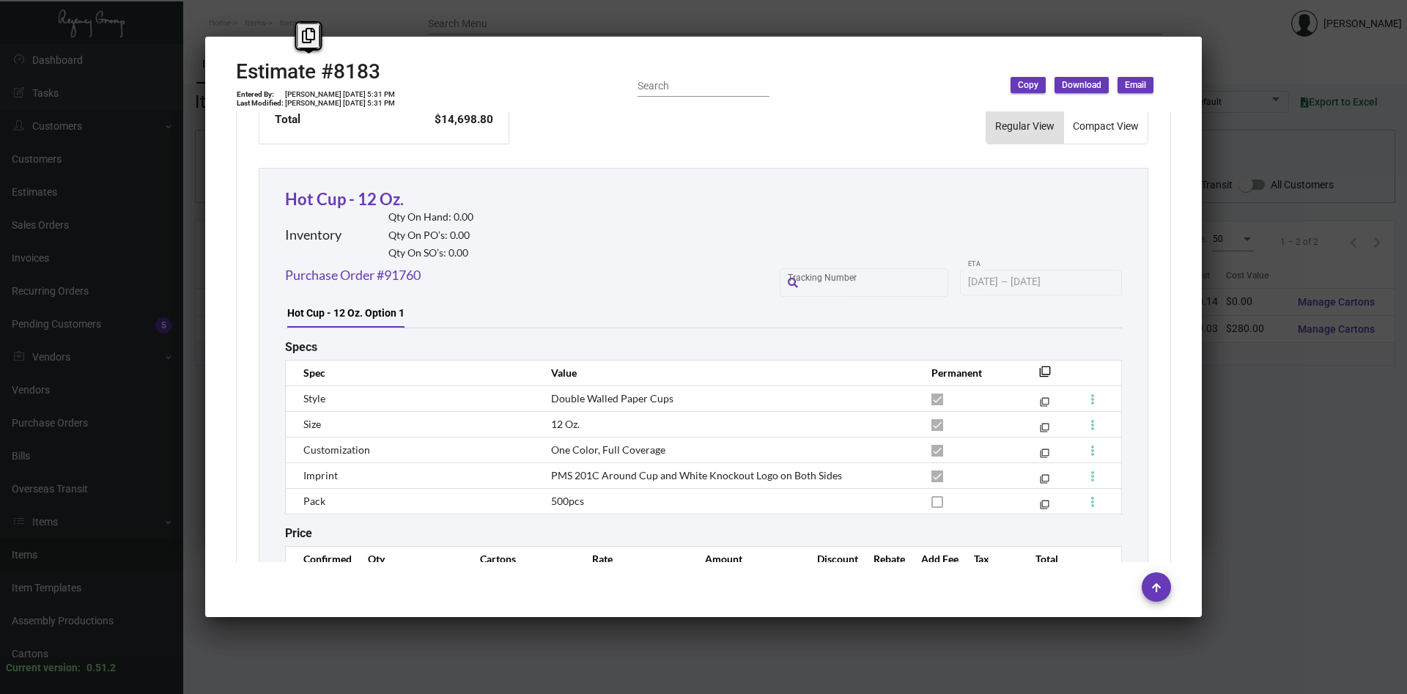
scroll to position [819, 0]
